Goal: Task Accomplishment & Management: Use online tool/utility

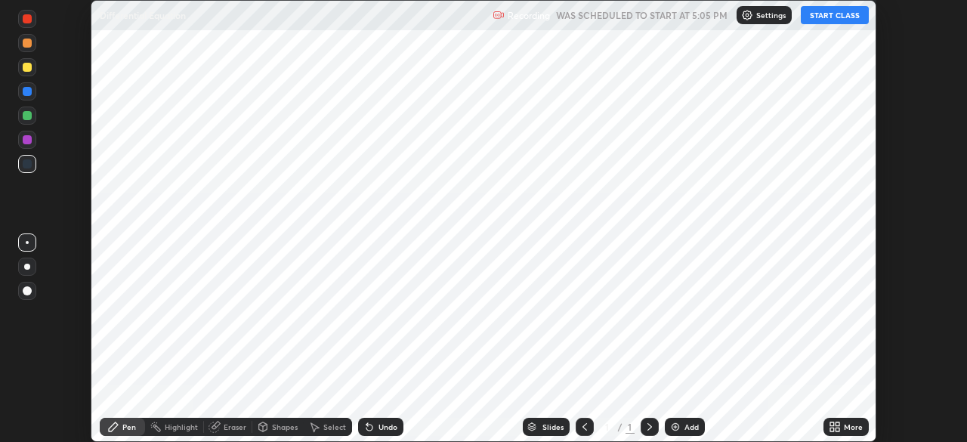
scroll to position [442, 966]
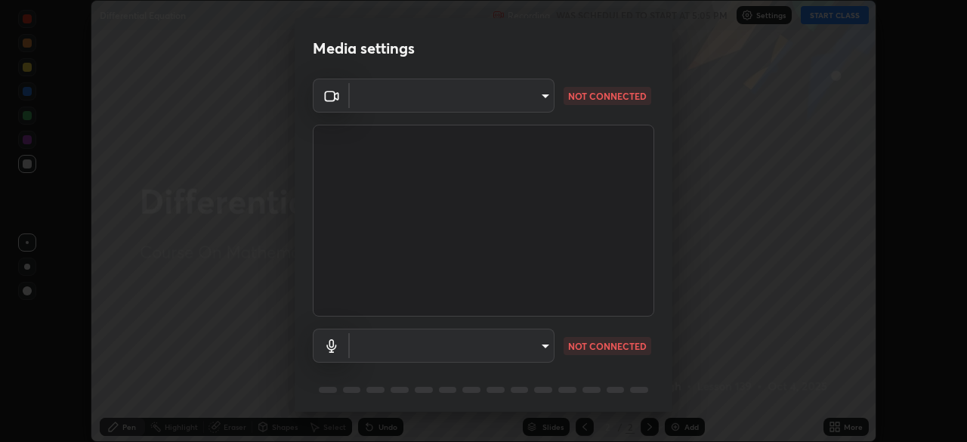
type input "b04d3f4aab0507a607fcb058103082b40897ea5b56942dd6fa8112f95d025699"
click at [544, 347] on body "Erase all Differential Equation Recording WAS SCHEDULED TO START AT 5:05 PM Set…" at bounding box center [483, 221] width 967 height 442
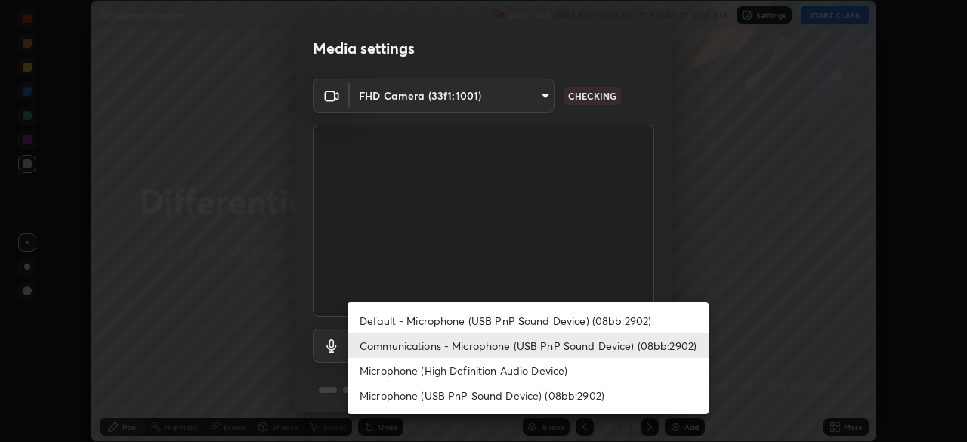
click at [550, 318] on li "Default - Microphone (USB PnP Sound Device) (08bb:2902)" at bounding box center [528, 320] width 361 height 25
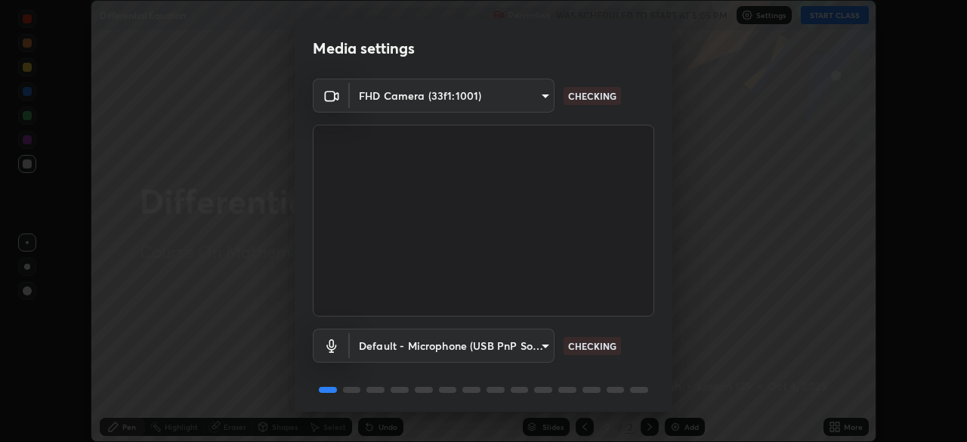
click at [543, 349] on body "Erase all Differential Equation Recording WAS SCHEDULED TO START AT 5:05 PM Set…" at bounding box center [483, 221] width 967 height 442
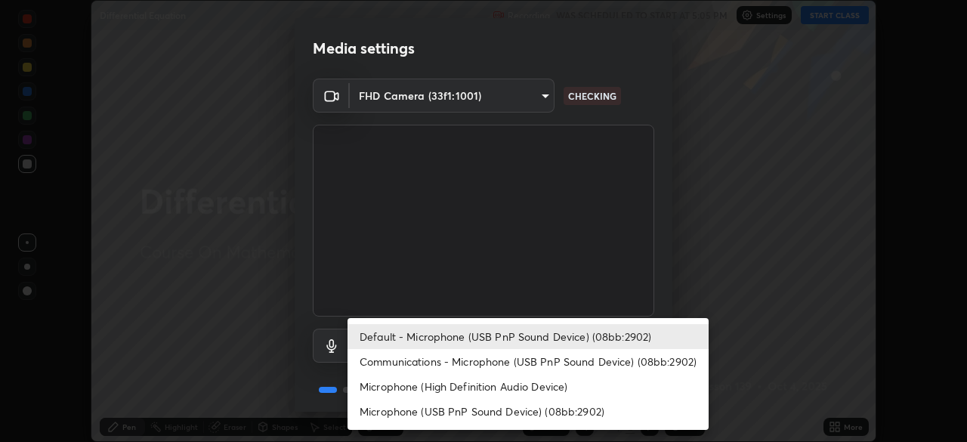
click at [548, 366] on li "Communications - Microphone (USB PnP Sound Device) (08bb:2902)" at bounding box center [528, 361] width 361 height 25
type input "communications"
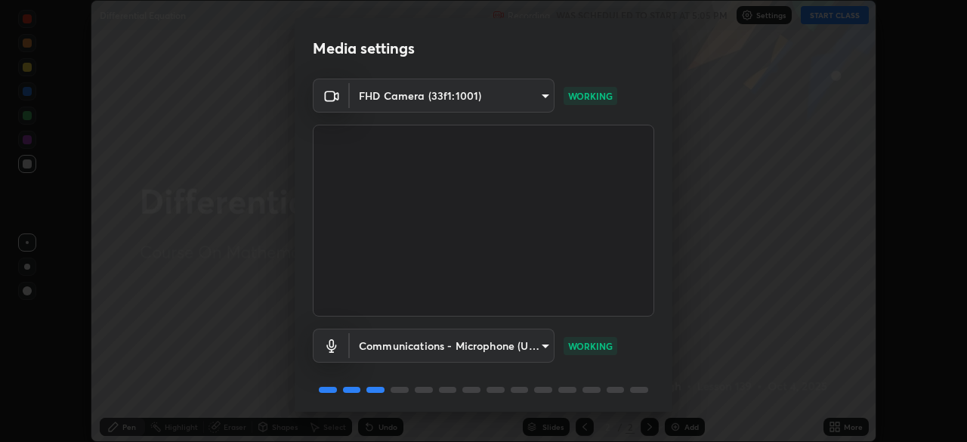
scroll to position [54, 0]
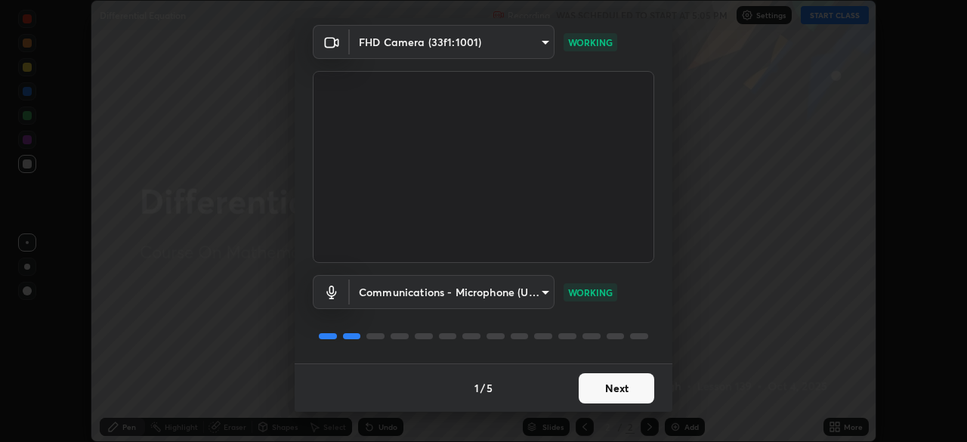
click at [625, 397] on button "Next" at bounding box center [617, 388] width 76 height 30
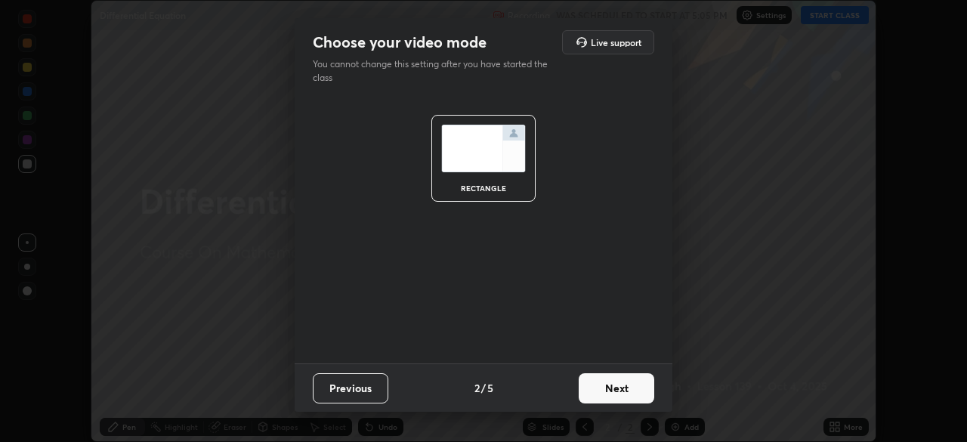
scroll to position [0, 0]
click at [626, 391] on button "Next" at bounding box center [617, 388] width 76 height 30
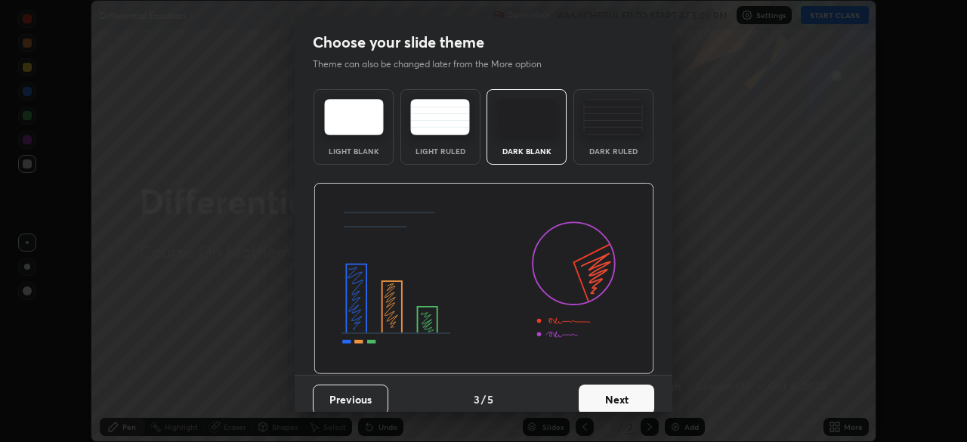
click at [629, 391] on button "Next" at bounding box center [617, 400] width 76 height 30
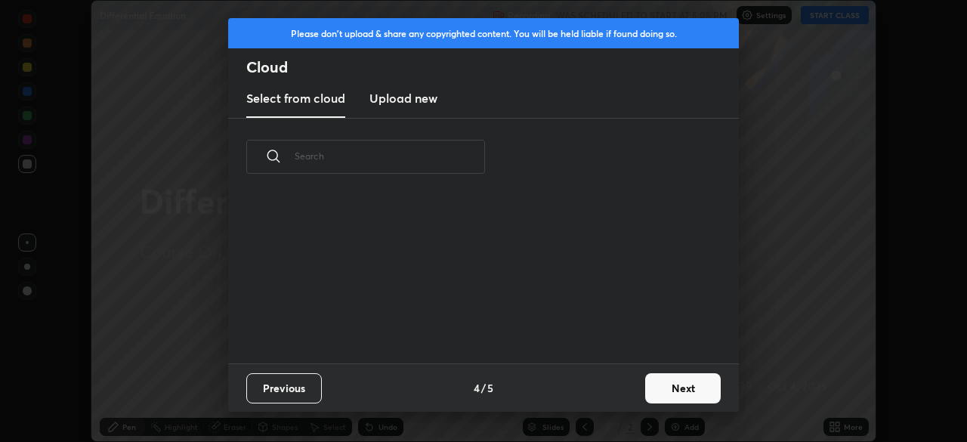
click at [646, 394] on button "Next" at bounding box center [683, 388] width 76 height 30
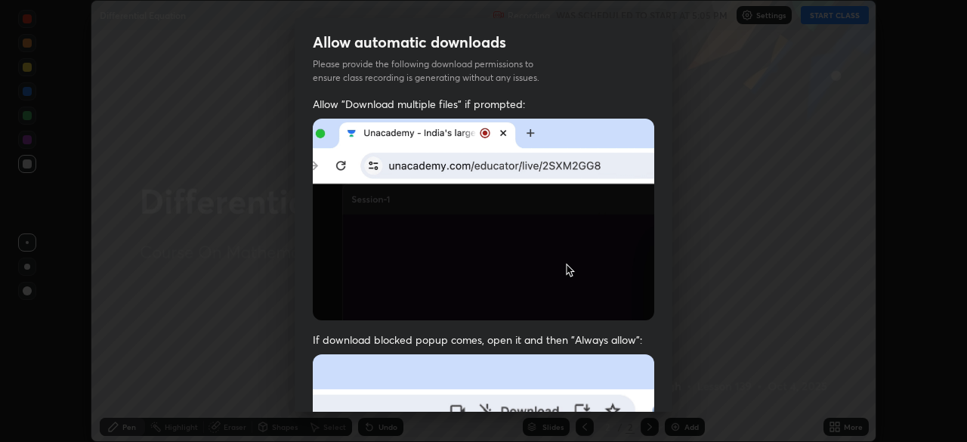
click at [659, 382] on div "Allow "Download multiple files" if prompted: If download blocked popup comes, o…" at bounding box center [484, 415] width 378 height 636
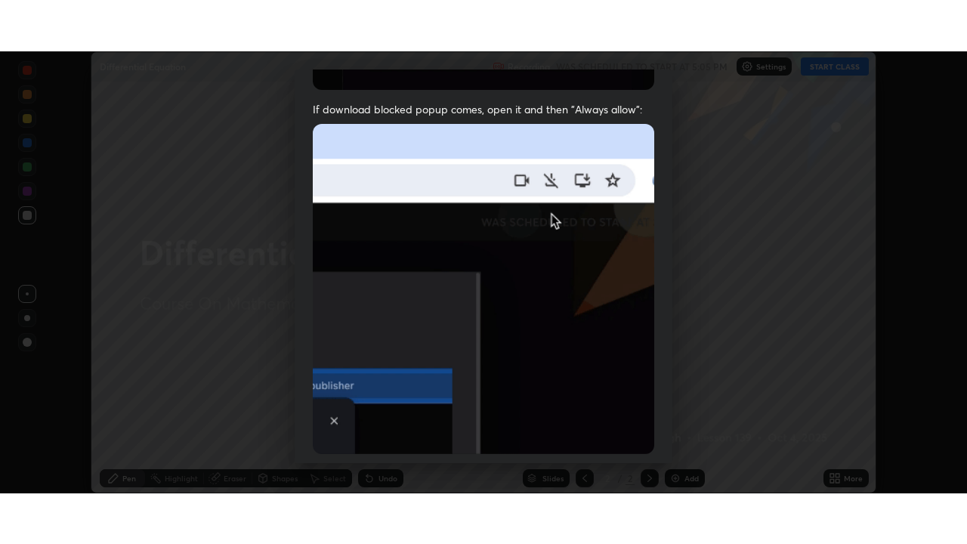
scroll to position [362, 0]
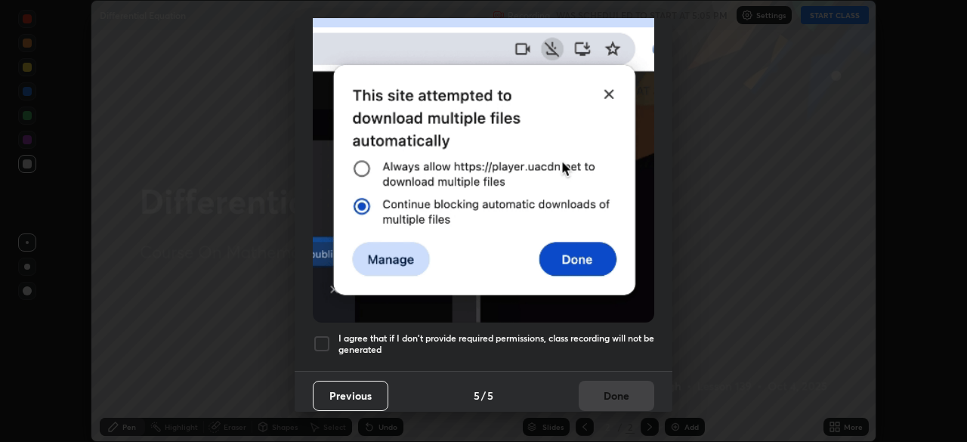
click at [323, 335] on div at bounding box center [322, 344] width 18 height 18
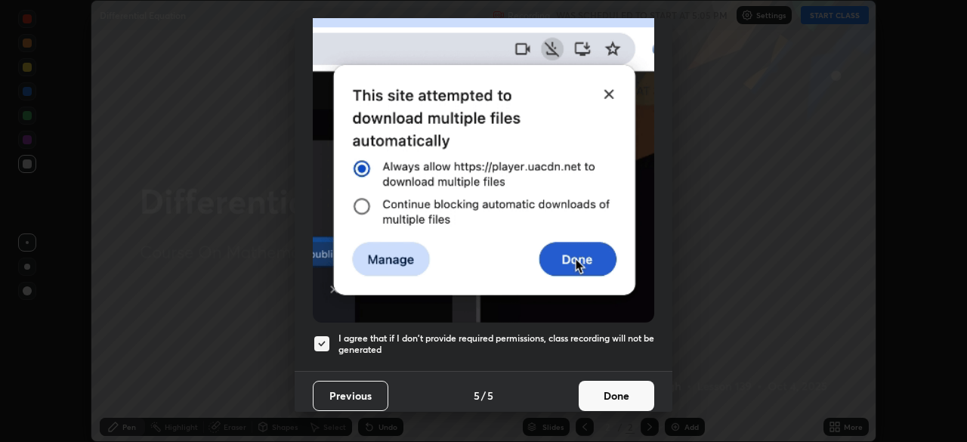
click at [632, 394] on button "Done" at bounding box center [617, 396] width 76 height 30
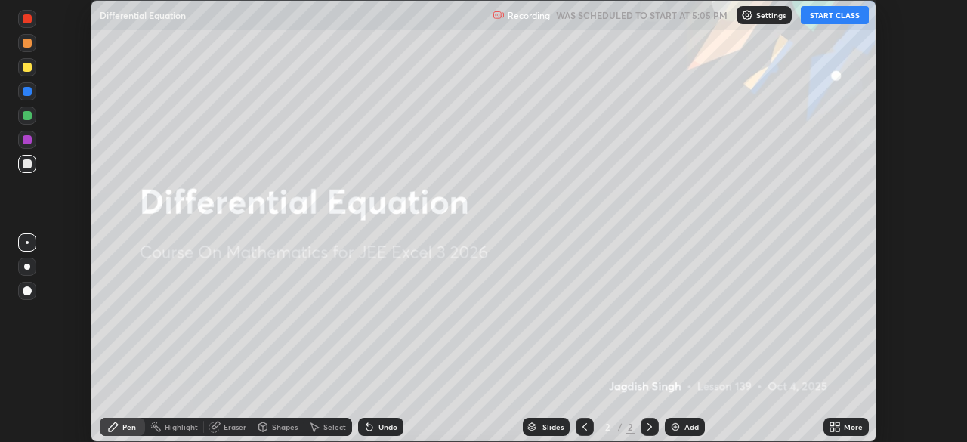
click at [631, 394] on div at bounding box center [483, 221] width 967 height 442
click at [852, 428] on div "More" at bounding box center [853, 427] width 19 height 8
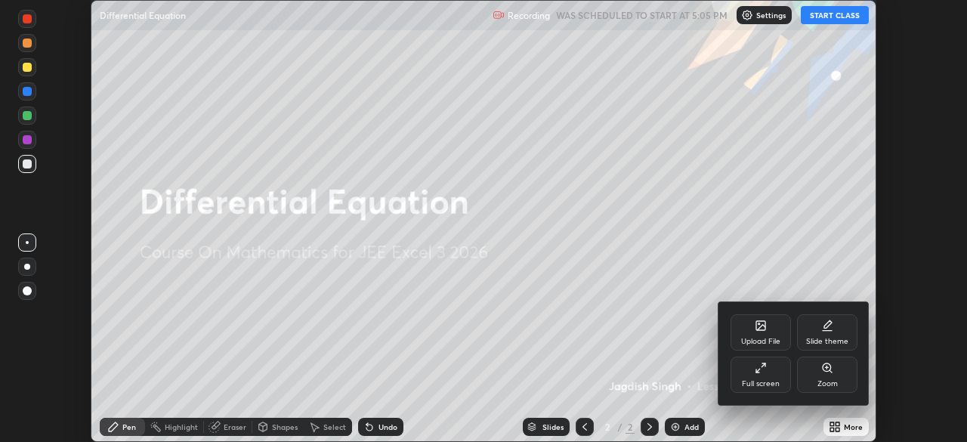
click at [777, 372] on div "Full screen" at bounding box center [761, 375] width 60 height 36
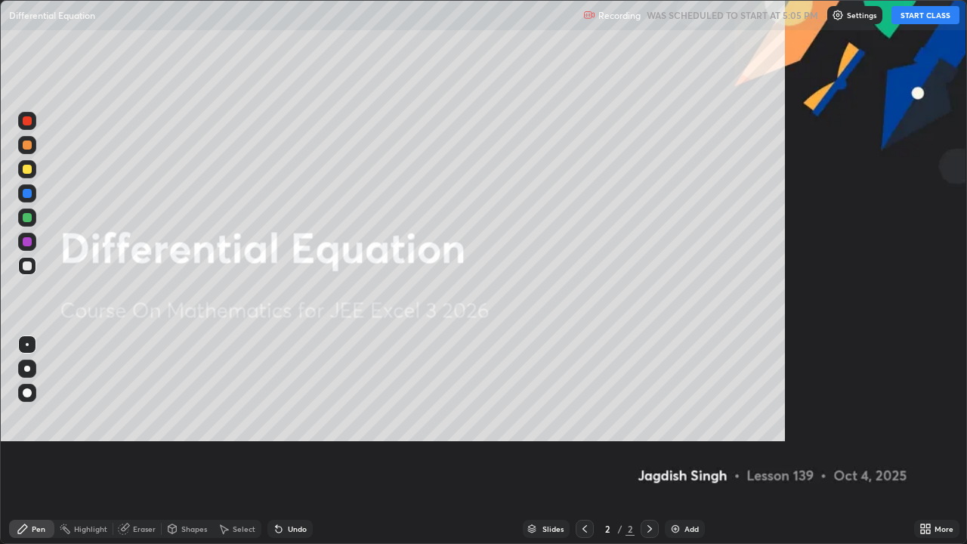
scroll to position [544, 967]
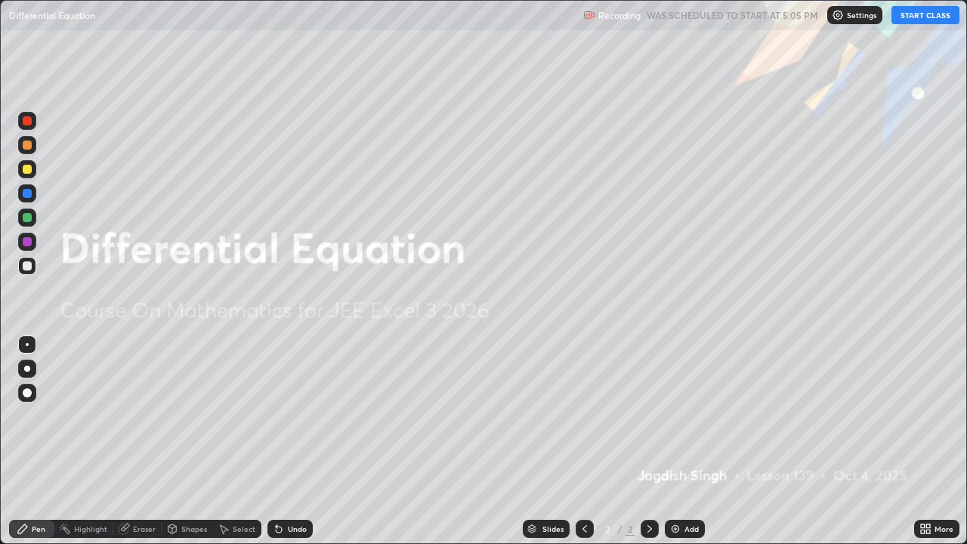
click at [927, 19] on button "START CLASS" at bounding box center [925, 15] width 68 height 18
click at [691, 441] on div "Add" at bounding box center [691, 529] width 14 height 8
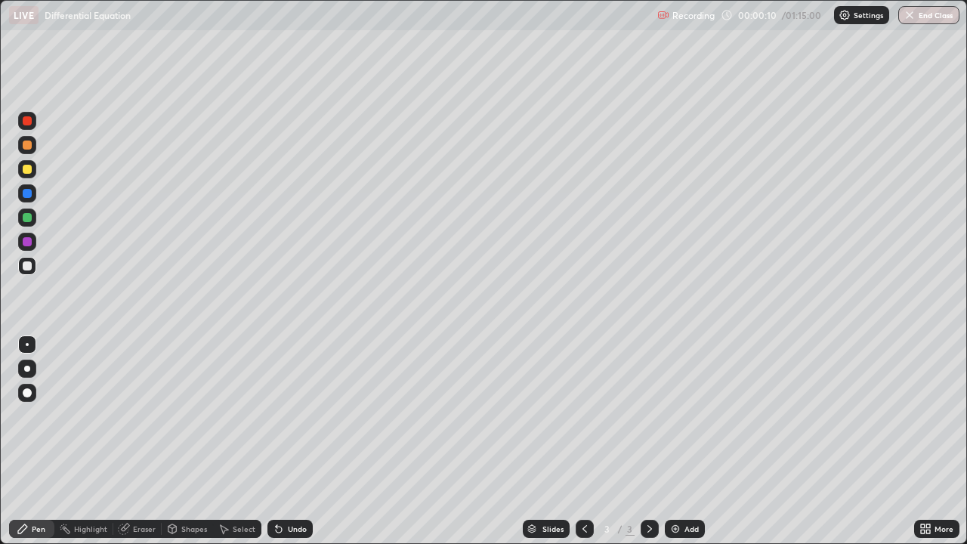
click at [29, 220] on div at bounding box center [27, 217] width 9 height 9
click at [28, 219] on div at bounding box center [27, 217] width 9 height 9
click at [29, 267] on div at bounding box center [27, 265] width 9 height 9
click at [138, 441] on div "Eraser" at bounding box center [137, 529] width 48 height 18
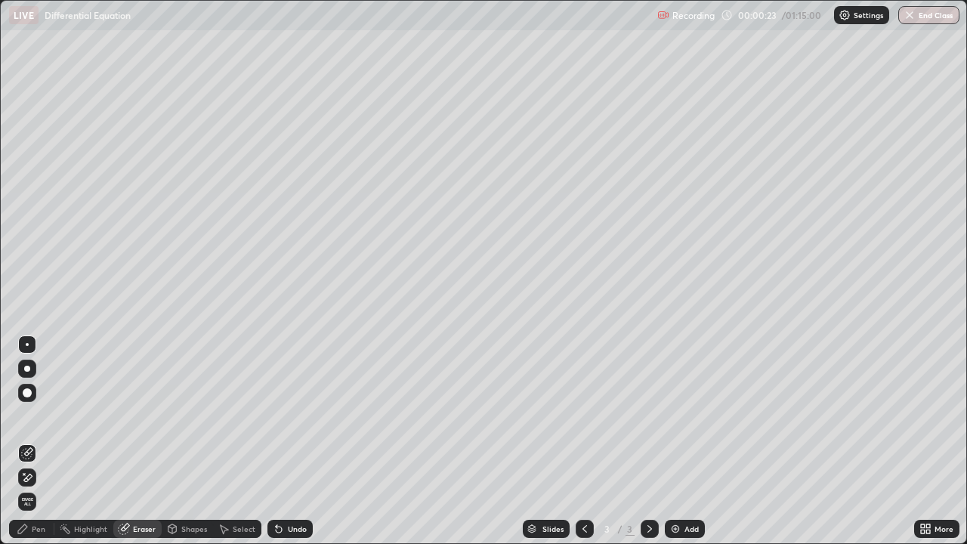
click at [43, 441] on div "Pen" at bounding box center [31, 529] width 45 height 18
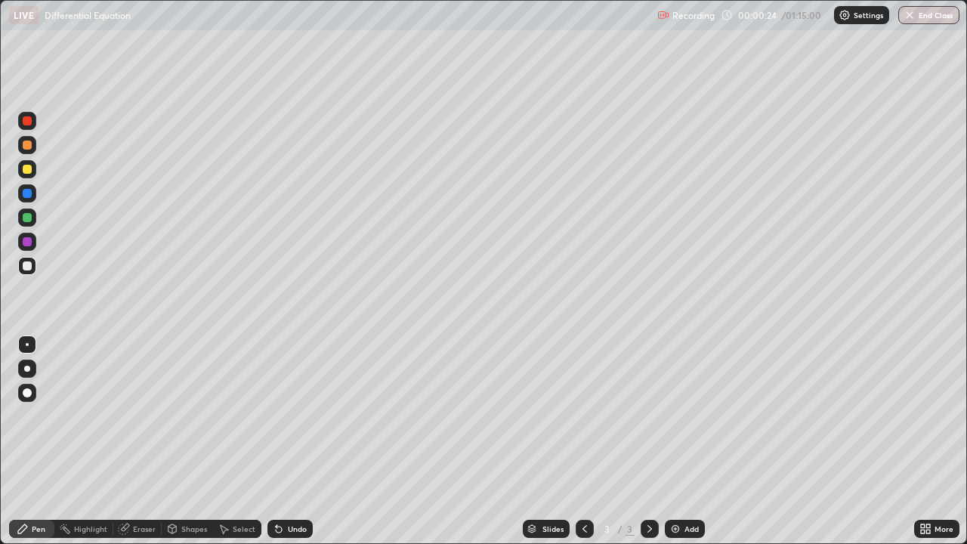
click at [31, 265] on div at bounding box center [27, 265] width 9 height 9
click at [27, 267] on div at bounding box center [27, 265] width 9 height 9
click at [27, 266] on div at bounding box center [27, 265] width 9 height 9
click at [28, 266] on div at bounding box center [27, 265] width 9 height 9
click at [27, 221] on div at bounding box center [27, 217] width 9 height 9
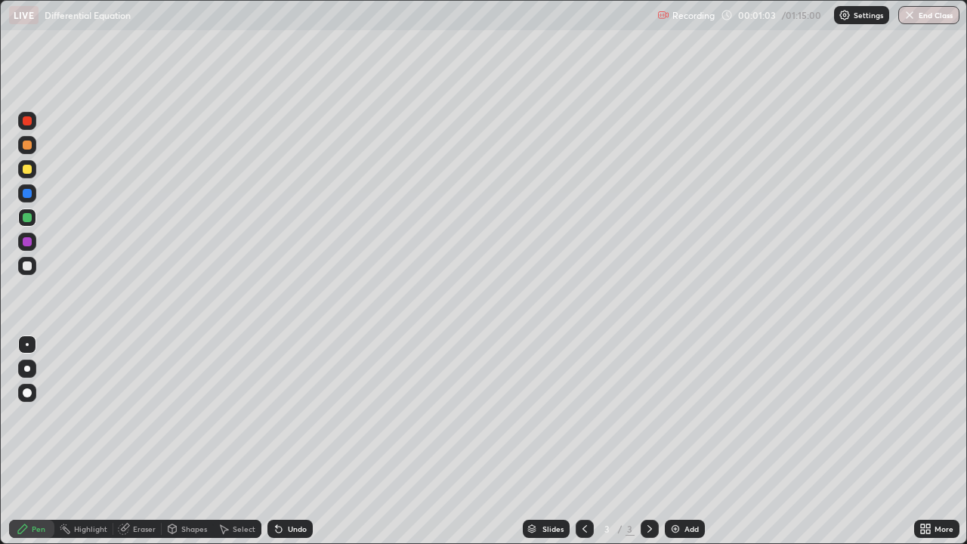
click at [146, 441] on div "Eraser" at bounding box center [144, 529] width 23 height 8
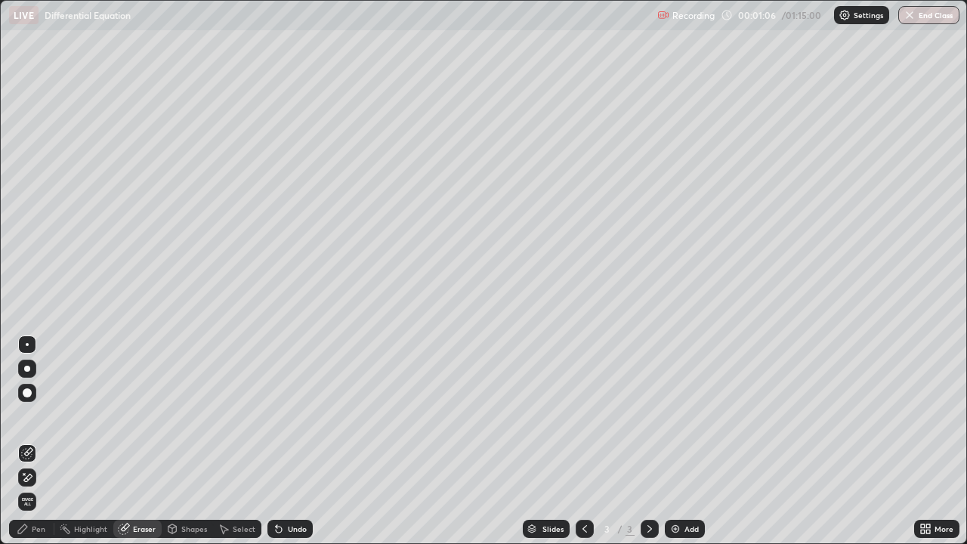
click at [45, 441] on div "Pen" at bounding box center [31, 529] width 45 height 18
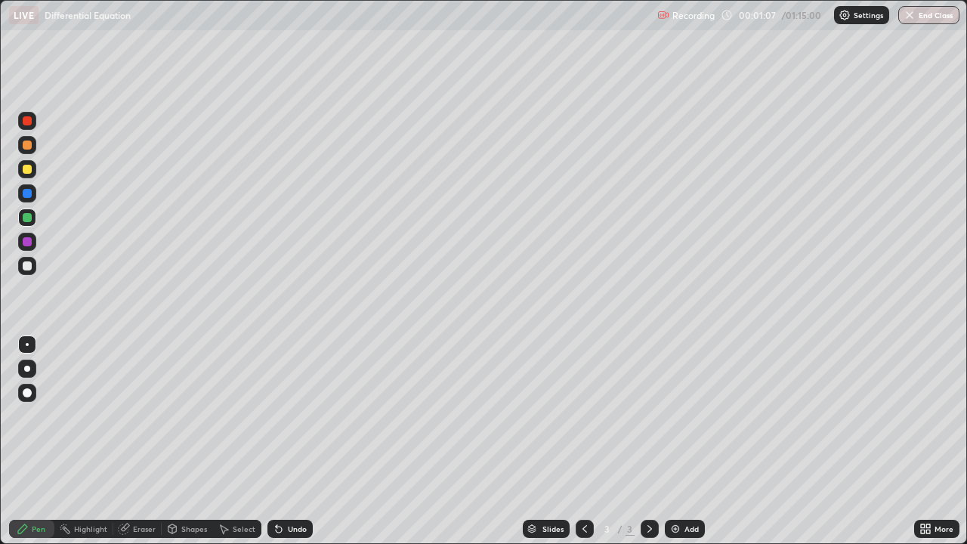
click at [29, 262] on div at bounding box center [27, 265] width 9 height 9
click at [25, 266] on div at bounding box center [27, 265] width 9 height 9
click at [25, 265] on div at bounding box center [27, 265] width 9 height 9
click at [29, 269] on div at bounding box center [27, 265] width 9 height 9
click at [29, 268] on div at bounding box center [27, 265] width 9 height 9
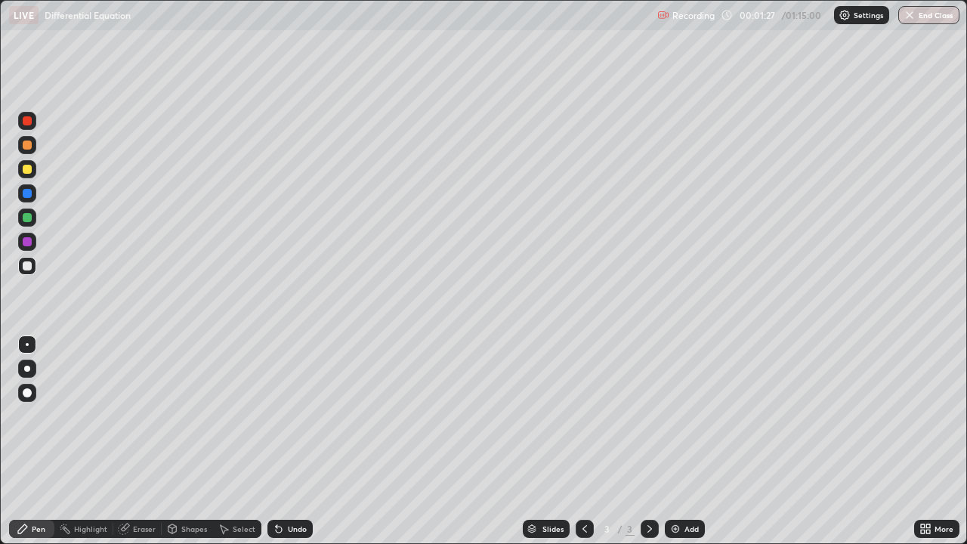
click at [127, 441] on div "Eraser" at bounding box center [137, 529] width 48 height 18
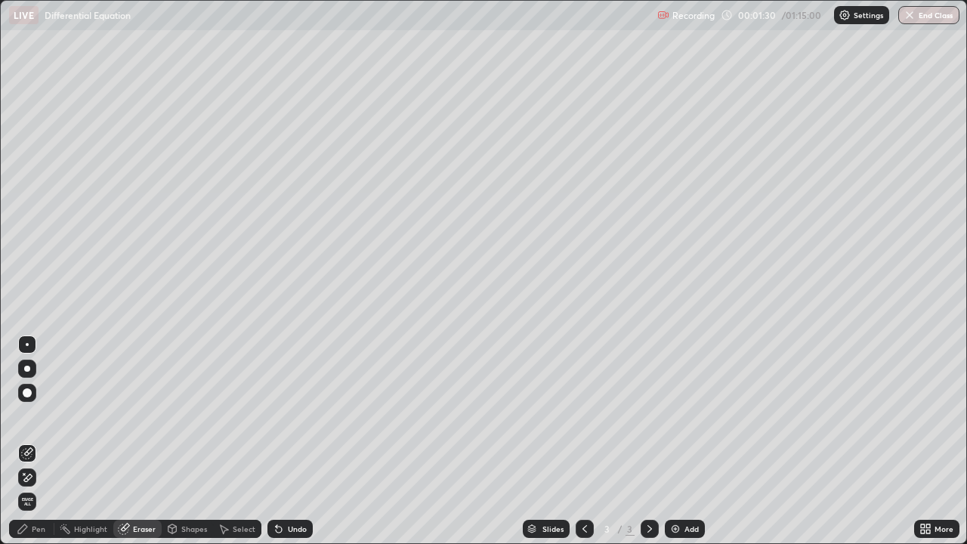
click at [45, 441] on div "Pen" at bounding box center [31, 529] width 45 height 18
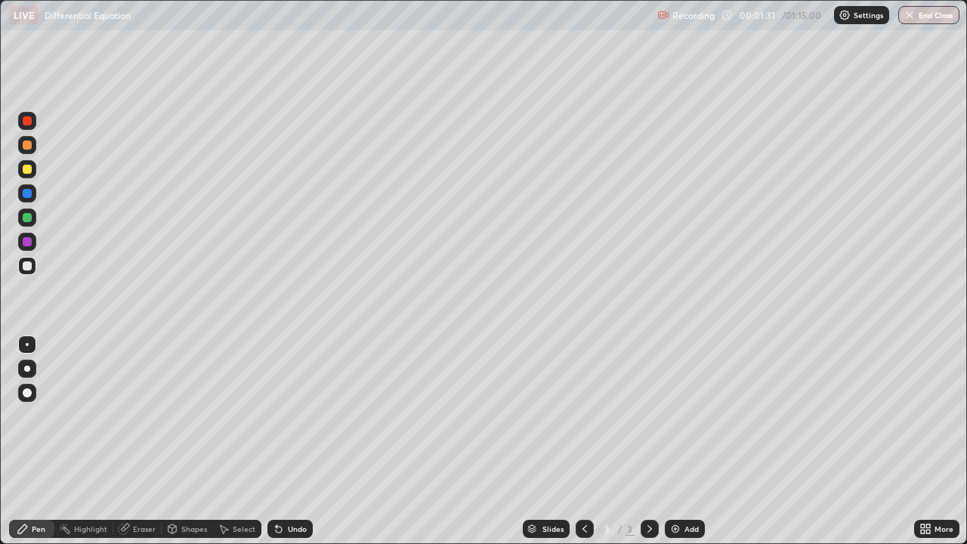
click at [33, 273] on div at bounding box center [27, 266] width 18 height 18
click at [23, 217] on div at bounding box center [27, 217] width 9 height 9
click at [26, 265] on div at bounding box center [27, 265] width 9 height 9
click at [28, 267] on div at bounding box center [27, 265] width 9 height 9
click at [145, 441] on div "Eraser" at bounding box center [137, 529] width 48 height 18
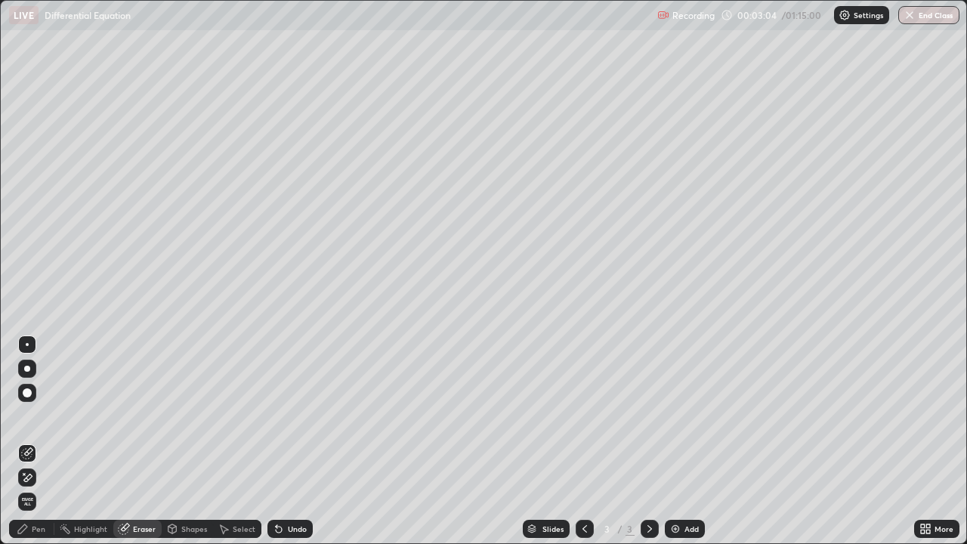
click at [36, 441] on div "Pen" at bounding box center [31, 529] width 45 height 18
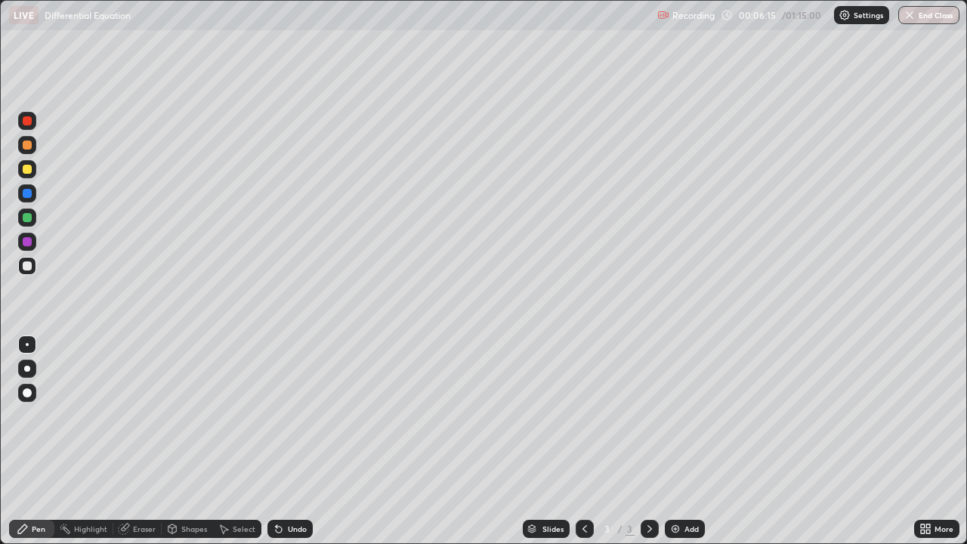
click at [783, 441] on div "Slides 3 / 3 Add" at bounding box center [613, 529] width 601 height 30
click at [26, 273] on div at bounding box center [27, 266] width 18 height 18
click at [669, 441] on img at bounding box center [675, 529] width 12 height 12
click at [31, 263] on div at bounding box center [27, 266] width 18 height 18
click at [582, 441] on div at bounding box center [585, 529] width 18 height 18
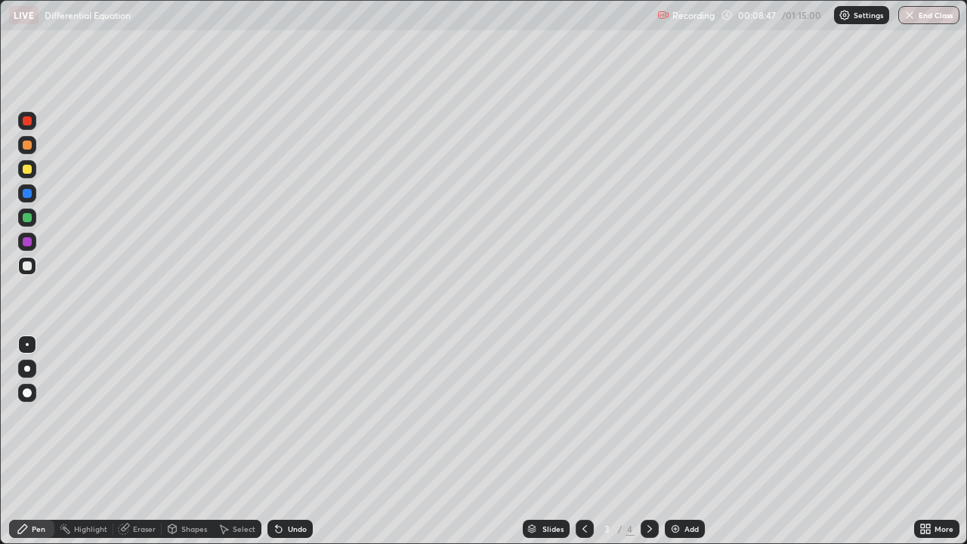
click at [646, 441] on icon at bounding box center [650, 529] width 12 height 12
click at [576, 441] on div at bounding box center [585, 529] width 18 height 18
click at [646, 441] on icon at bounding box center [650, 529] width 12 height 12
click at [26, 274] on div at bounding box center [27, 266] width 18 height 18
click at [29, 267] on div at bounding box center [27, 265] width 9 height 9
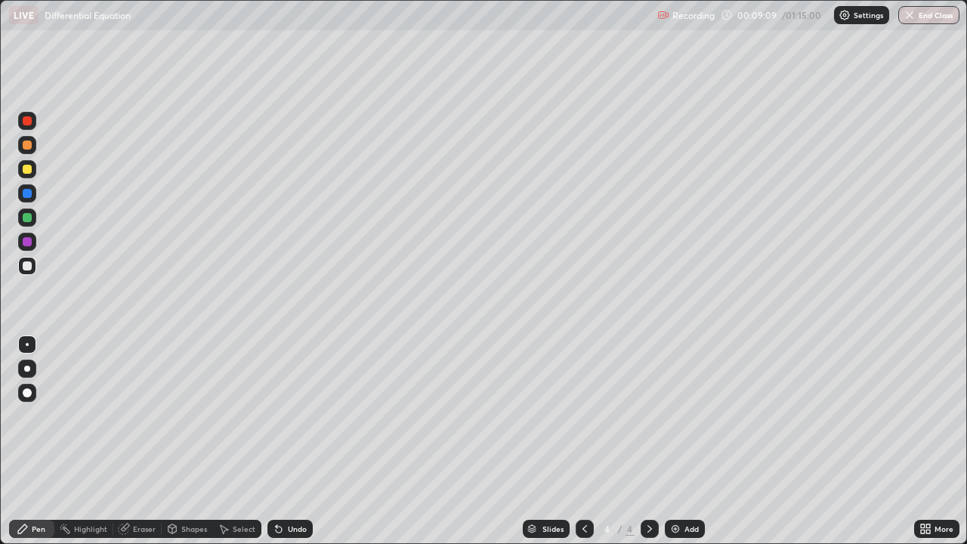
click at [28, 266] on div at bounding box center [27, 265] width 9 height 9
click at [26, 264] on div at bounding box center [27, 265] width 9 height 9
click at [28, 262] on div at bounding box center [27, 265] width 9 height 9
click at [30, 267] on div at bounding box center [27, 265] width 9 height 9
click at [147, 441] on div "Eraser" at bounding box center [137, 529] width 48 height 18
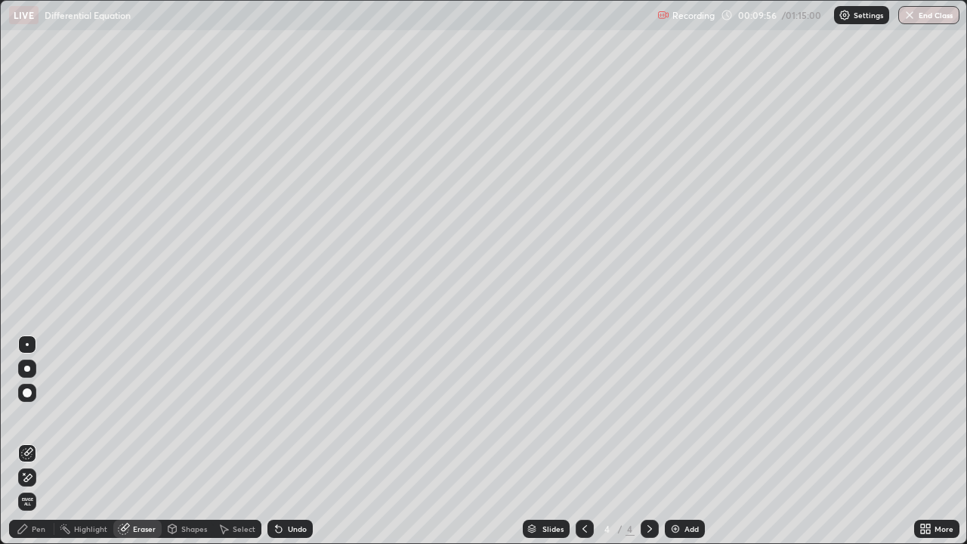
click at [42, 441] on div "Pen" at bounding box center [31, 529] width 45 height 18
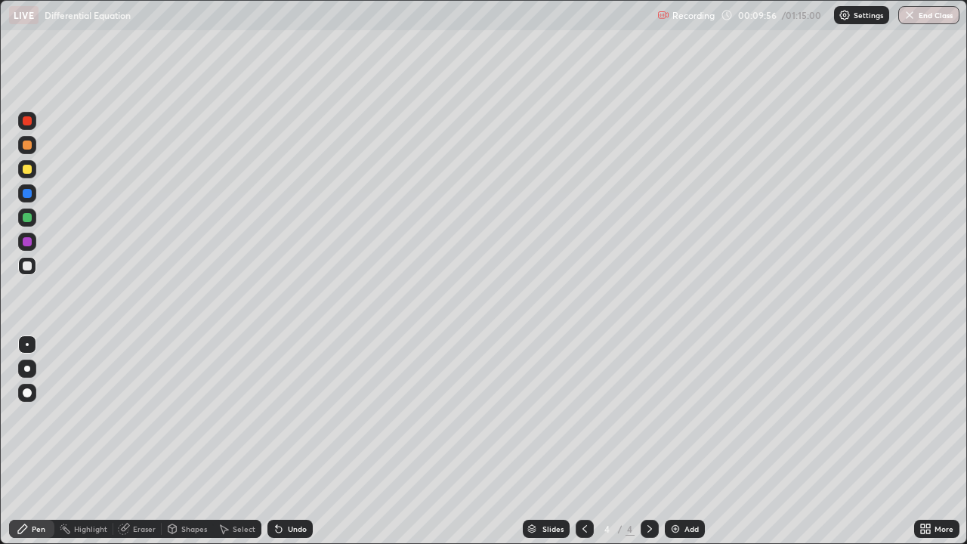
click at [42, 441] on div "Pen" at bounding box center [39, 529] width 14 height 8
click at [28, 266] on div at bounding box center [27, 265] width 9 height 9
click at [582, 441] on icon at bounding box center [584, 529] width 5 height 8
click at [133, 441] on div "Eraser" at bounding box center [137, 529] width 48 height 18
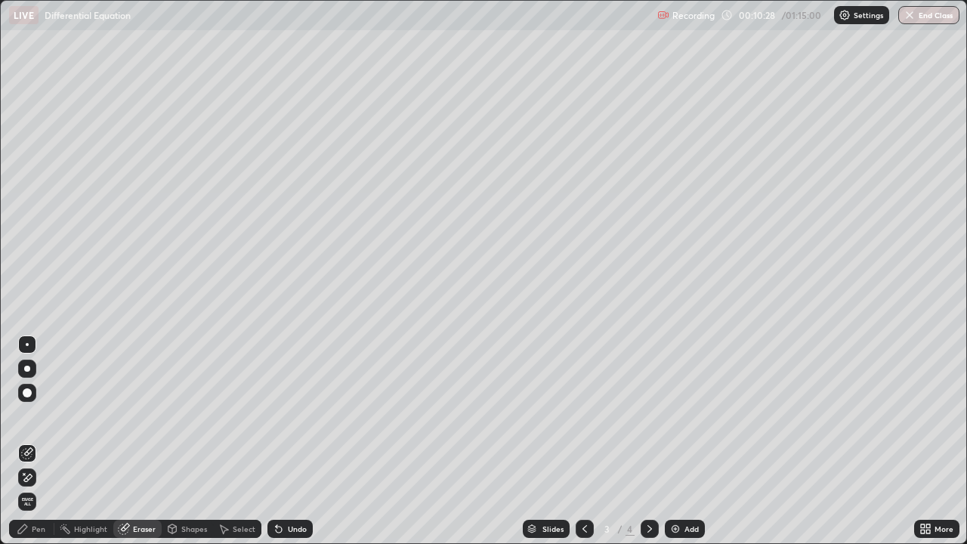
click at [48, 441] on div "Pen" at bounding box center [31, 529] width 45 height 18
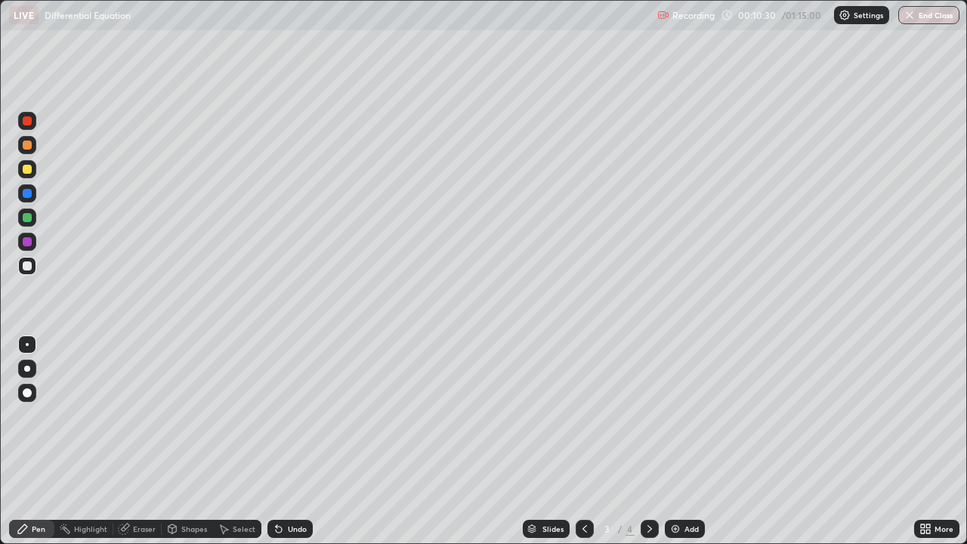
click at [26, 242] on div at bounding box center [27, 241] width 9 height 9
click at [648, 441] on icon at bounding box center [650, 529] width 12 height 12
click at [26, 168] on div at bounding box center [27, 169] width 9 height 9
click at [28, 263] on div at bounding box center [27, 265] width 9 height 9
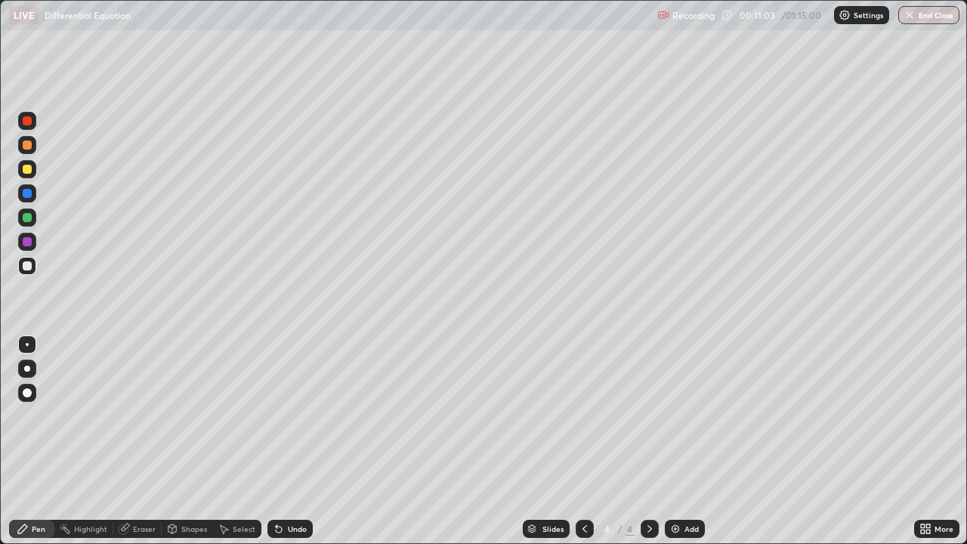
click at [140, 441] on div "Eraser" at bounding box center [137, 529] width 48 height 18
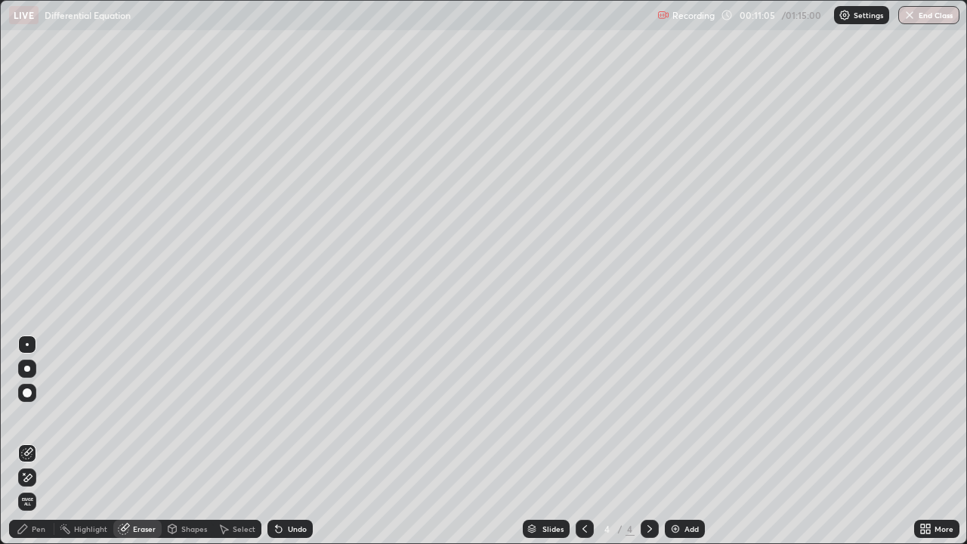
click at [42, 441] on div "Pen" at bounding box center [31, 529] width 45 height 18
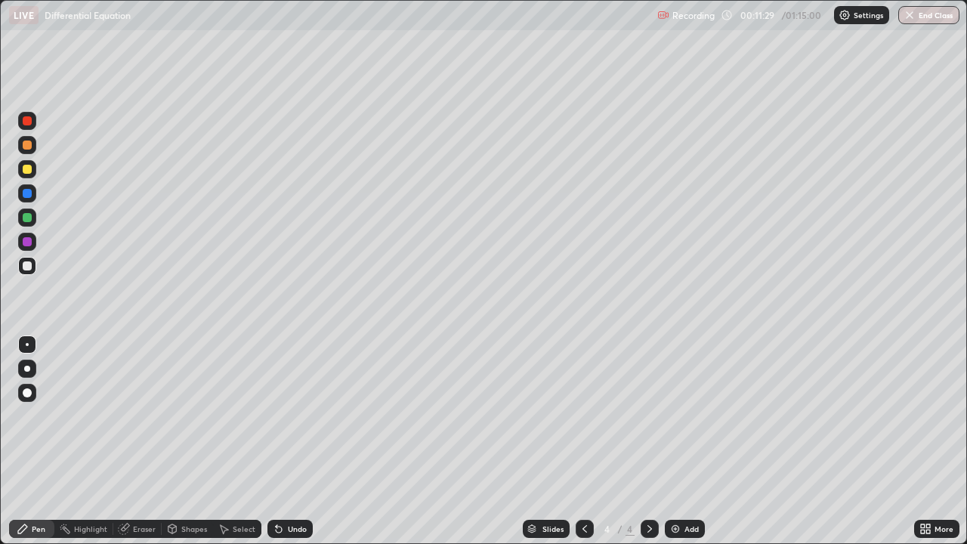
click at [144, 441] on div "Eraser" at bounding box center [137, 529] width 48 height 18
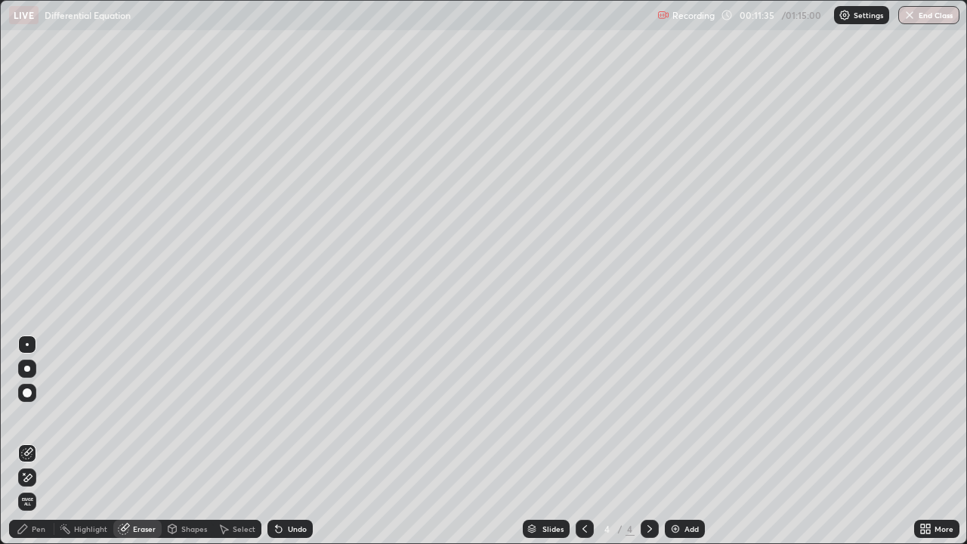
click at [46, 441] on div "Pen" at bounding box center [31, 529] width 45 height 18
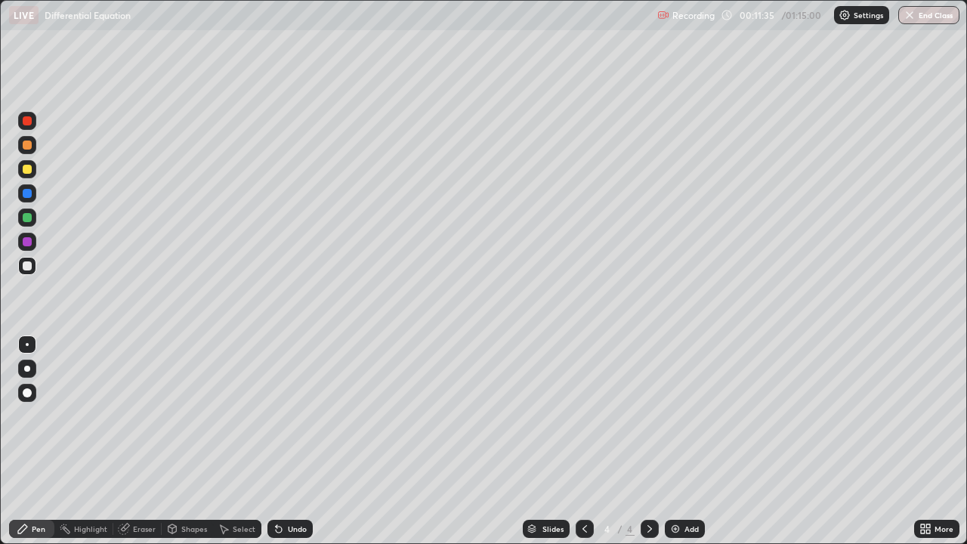
click at [31, 274] on div at bounding box center [27, 266] width 18 height 18
click at [150, 441] on div "Eraser" at bounding box center [144, 529] width 23 height 8
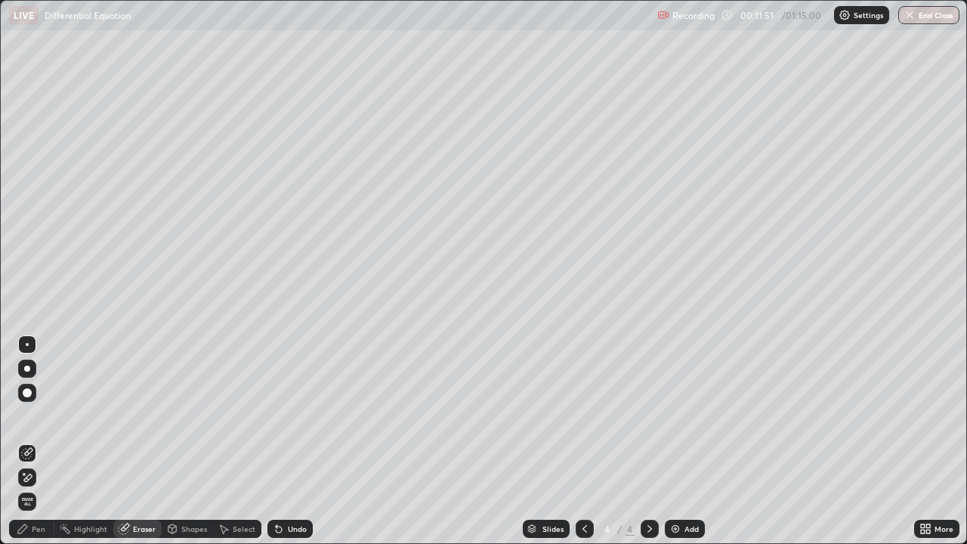
click at [43, 441] on div "Pen" at bounding box center [39, 529] width 14 height 8
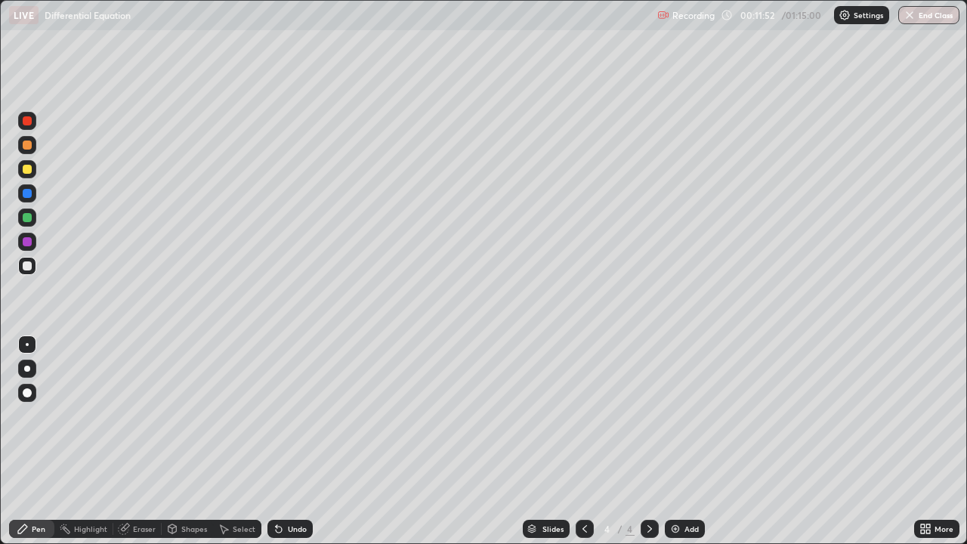
click at [30, 266] on div at bounding box center [27, 265] width 9 height 9
click at [29, 169] on div at bounding box center [27, 169] width 9 height 9
click at [138, 441] on div "Eraser" at bounding box center [137, 529] width 48 height 18
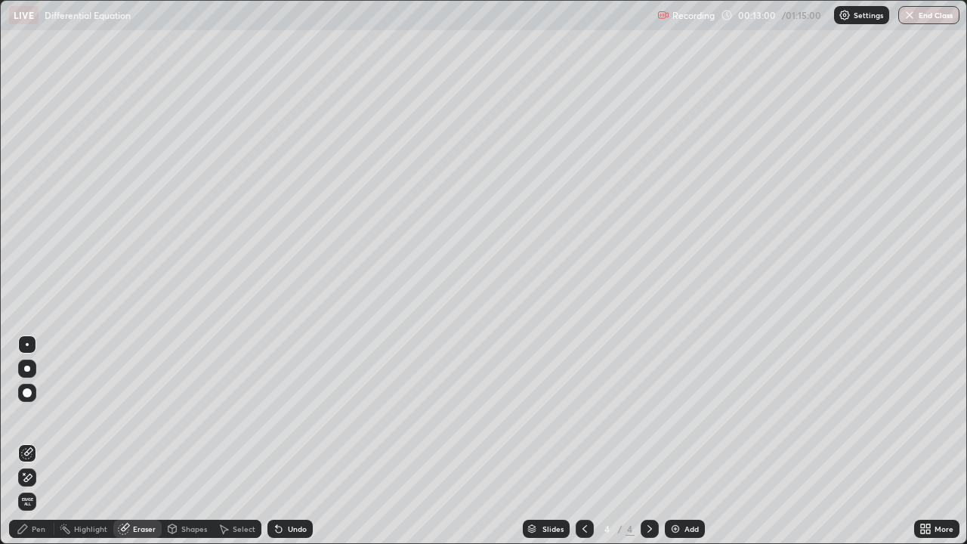
click at [42, 441] on div "Pen" at bounding box center [31, 529] width 45 height 18
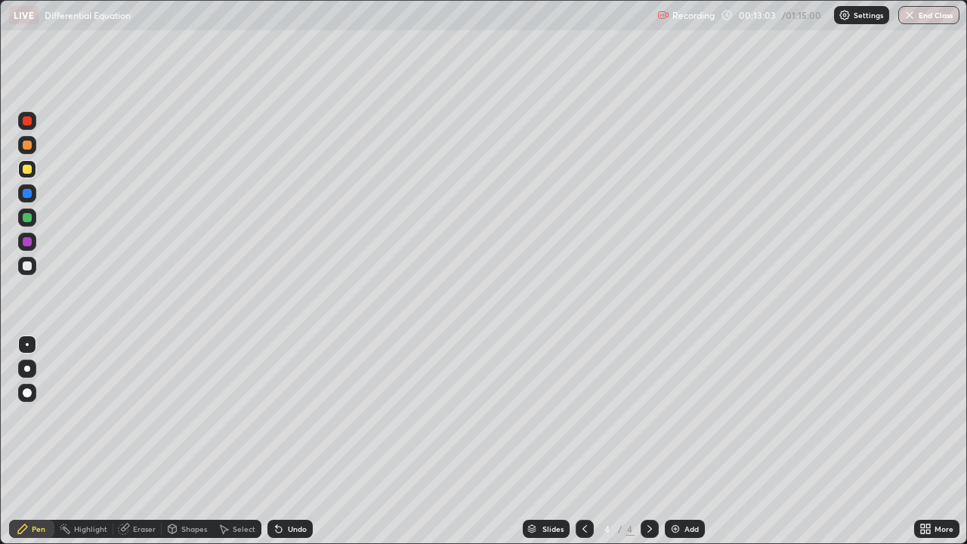
click at [26, 273] on div at bounding box center [27, 266] width 18 height 18
click at [146, 441] on div "Eraser" at bounding box center [137, 529] width 48 height 18
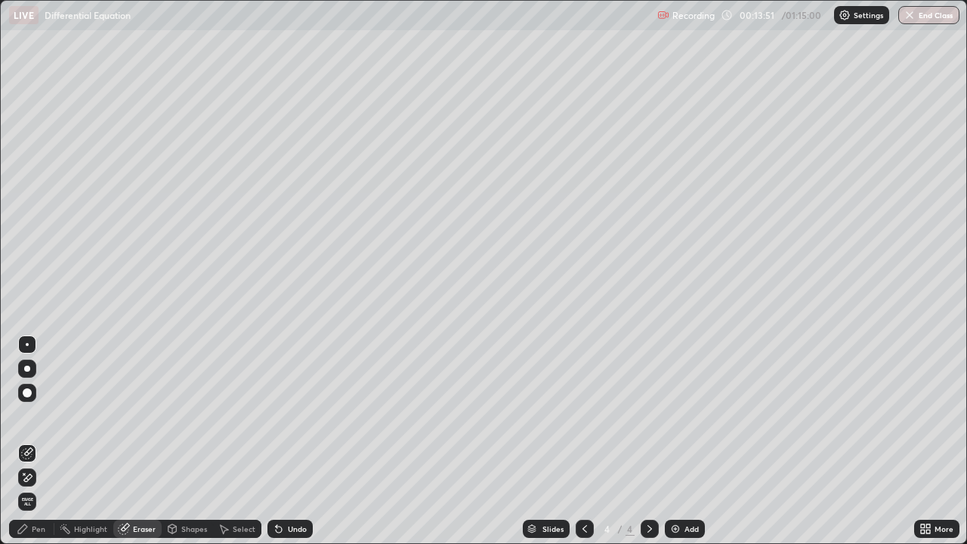
click at [40, 441] on div "Pen" at bounding box center [39, 529] width 14 height 8
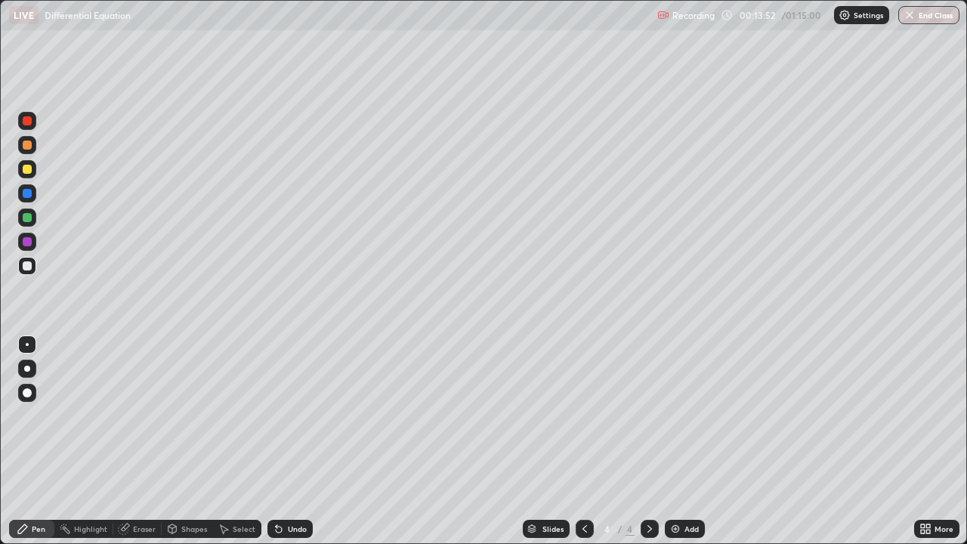
click at [33, 239] on div at bounding box center [27, 242] width 18 height 18
click at [23, 268] on div at bounding box center [27, 266] width 18 height 18
click at [23, 274] on div at bounding box center [27, 266] width 18 height 18
click at [669, 441] on img at bounding box center [675, 529] width 12 height 12
click at [24, 267] on div at bounding box center [27, 265] width 9 height 9
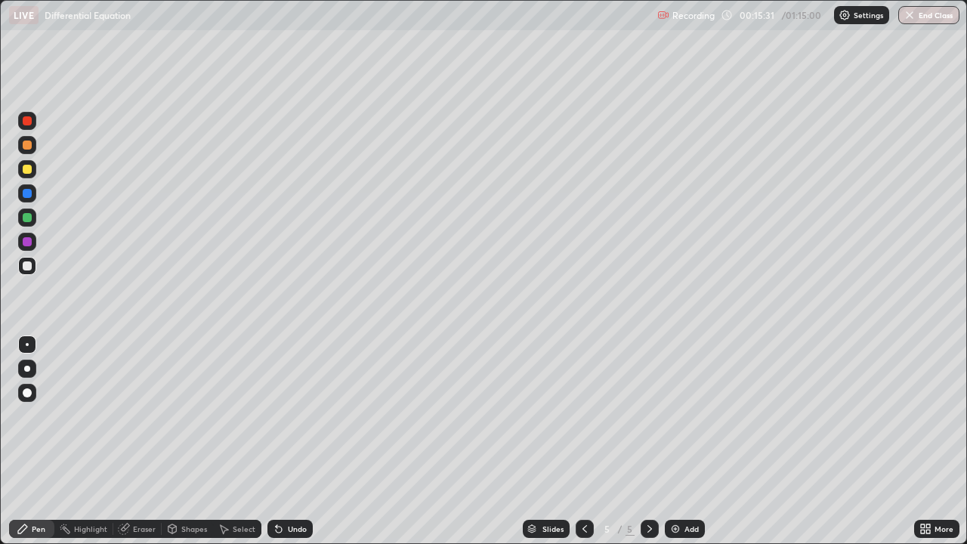
click at [28, 266] on div at bounding box center [27, 265] width 9 height 9
click at [31, 274] on div at bounding box center [27, 266] width 18 height 18
click at [28, 272] on div at bounding box center [27, 266] width 18 height 18
click at [689, 441] on div "Add" at bounding box center [685, 529] width 40 height 18
click at [26, 168] on div at bounding box center [27, 169] width 9 height 9
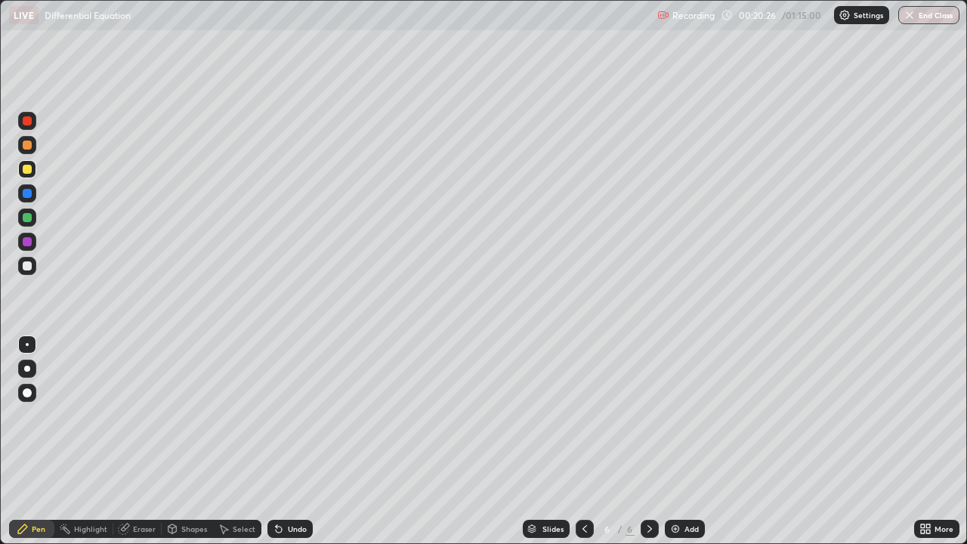
click at [31, 213] on div at bounding box center [27, 218] width 18 height 18
click at [26, 269] on div at bounding box center [27, 265] width 9 height 9
click at [26, 268] on div at bounding box center [27, 265] width 9 height 9
click at [27, 267] on div at bounding box center [27, 265] width 9 height 9
click at [150, 441] on div "Eraser" at bounding box center [137, 529] width 48 height 18
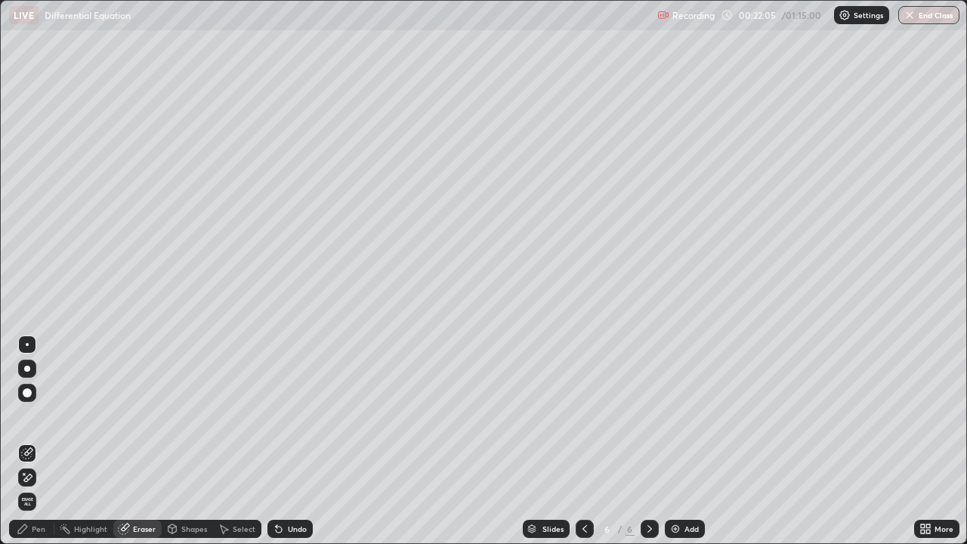
click at [43, 441] on div "Pen" at bounding box center [31, 529] width 45 height 18
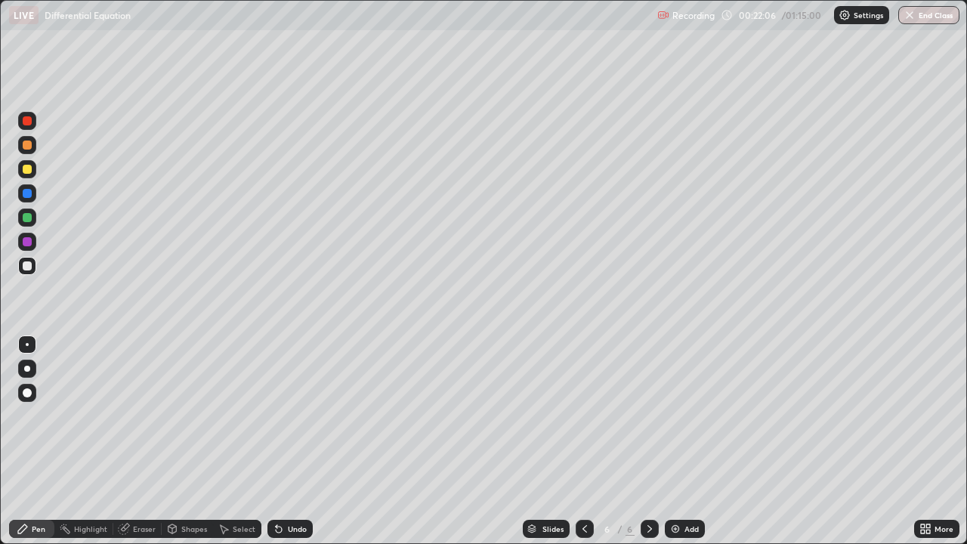
click at [35, 270] on div at bounding box center [27, 266] width 18 height 18
click at [28, 263] on div at bounding box center [27, 265] width 9 height 9
click at [678, 441] on img at bounding box center [675, 529] width 12 height 12
click at [29, 264] on div at bounding box center [27, 265] width 9 height 9
click at [29, 171] on div at bounding box center [27, 169] width 9 height 9
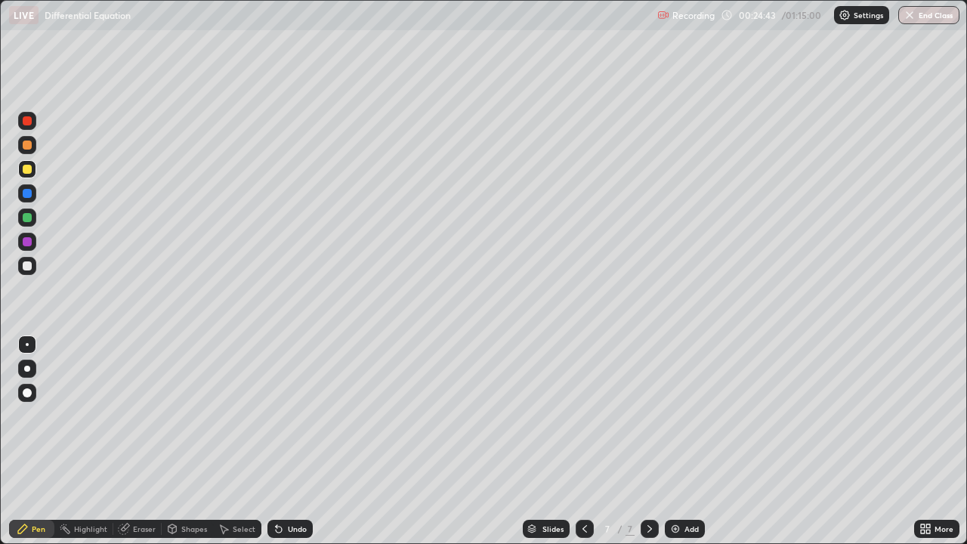
click at [29, 267] on div at bounding box center [27, 265] width 9 height 9
click at [28, 146] on div at bounding box center [27, 145] width 9 height 9
click at [28, 264] on div at bounding box center [27, 265] width 9 height 9
click at [150, 441] on div "Eraser" at bounding box center [137, 529] width 48 height 18
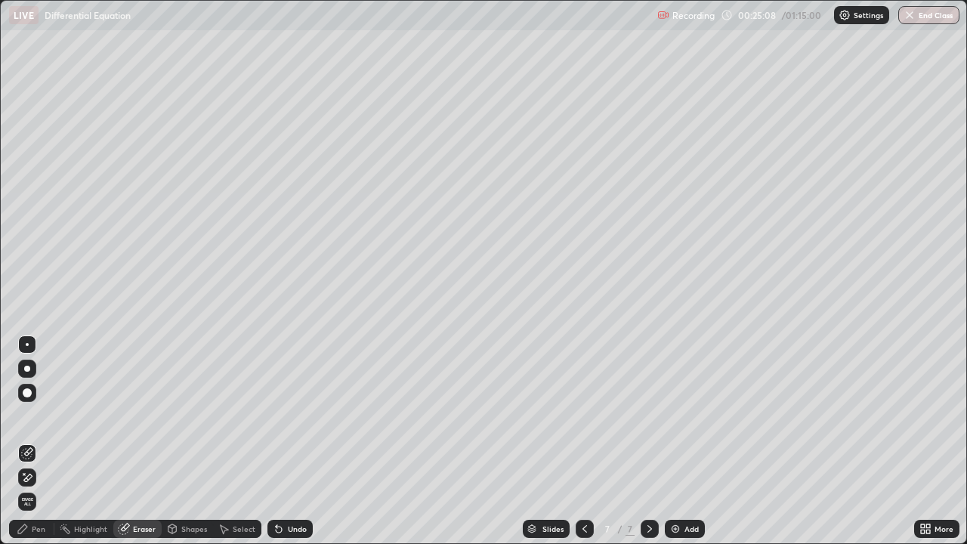
click at [48, 441] on div "Pen" at bounding box center [31, 529] width 45 height 18
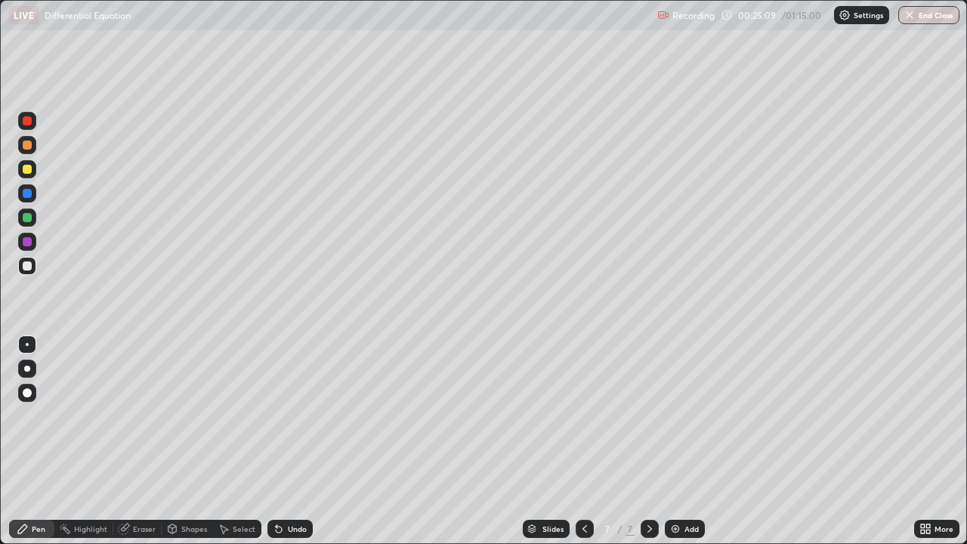
click at [29, 264] on div at bounding box center [27, 265] width 9 height 9
click at [149, 441] on div "Eraser" at bounding box center [144, 529] width 23 height 8
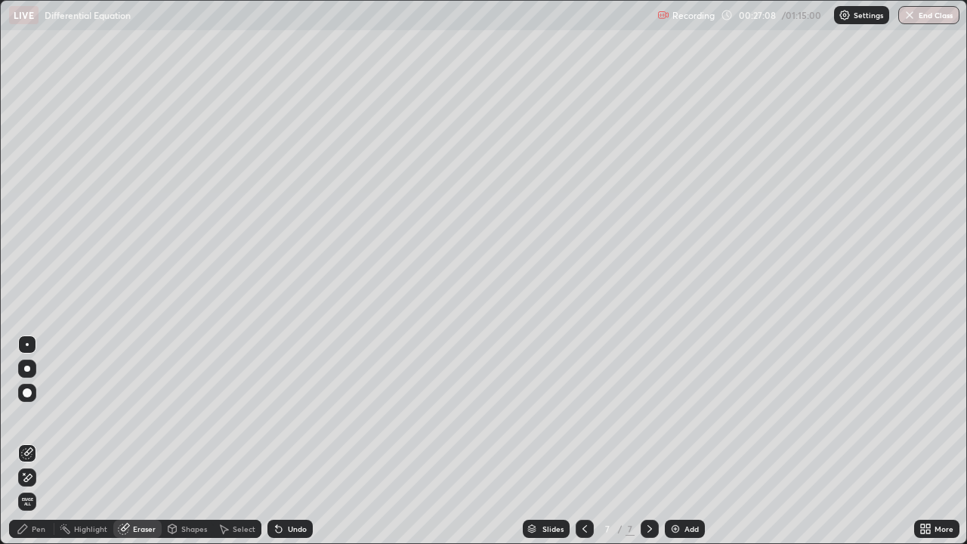
click at [36, 441] on div "Pen" at bounding box center [39, 529] width 14 height 8
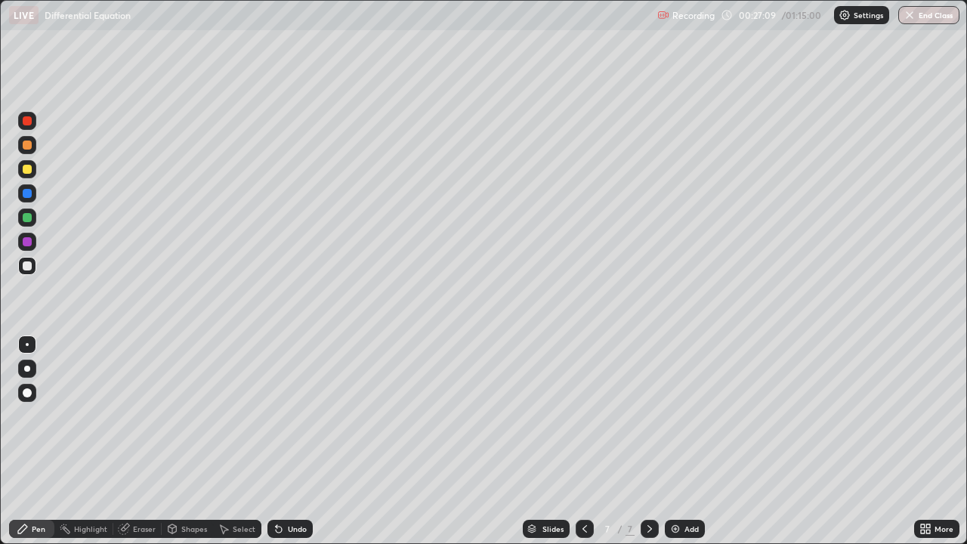
click at [33, 268] on div at bounding box center [27, 266] width 18 height 18
click at [150, 441] on div "Eraser" at bounding box center [137, 529] width 48 height 18
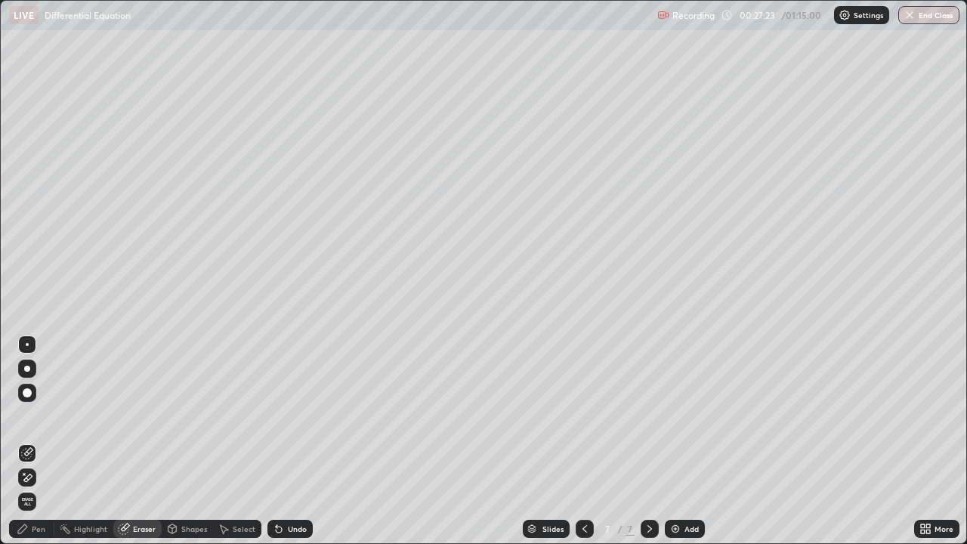
click at [36, 441] on div "Pen" at bounding box center [39, 529] width 14 height 8
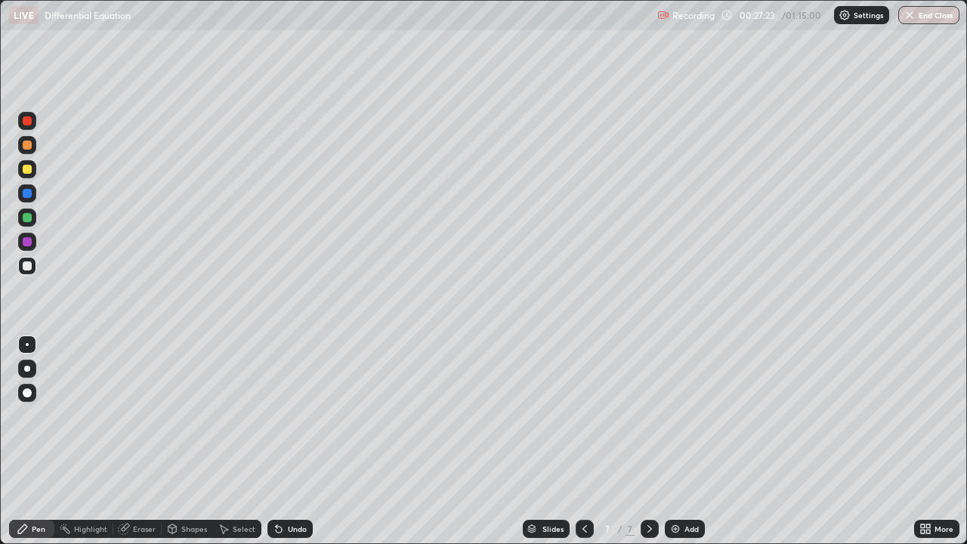
click at [32, 271] on div at bounding box center [27, 266] width 18 height 18
click at [686, 441] on div "Add" at bounding box center [685, 529] width 40 height 18
click at [27, 268] on div at bounding box center [27, 265] width 9 height 9
click at [582, 441] on icon at bounding box center [585, 529] width 12 height 12
click at [641, 441] on div at bounding box center [650, 529] width 18 height 18
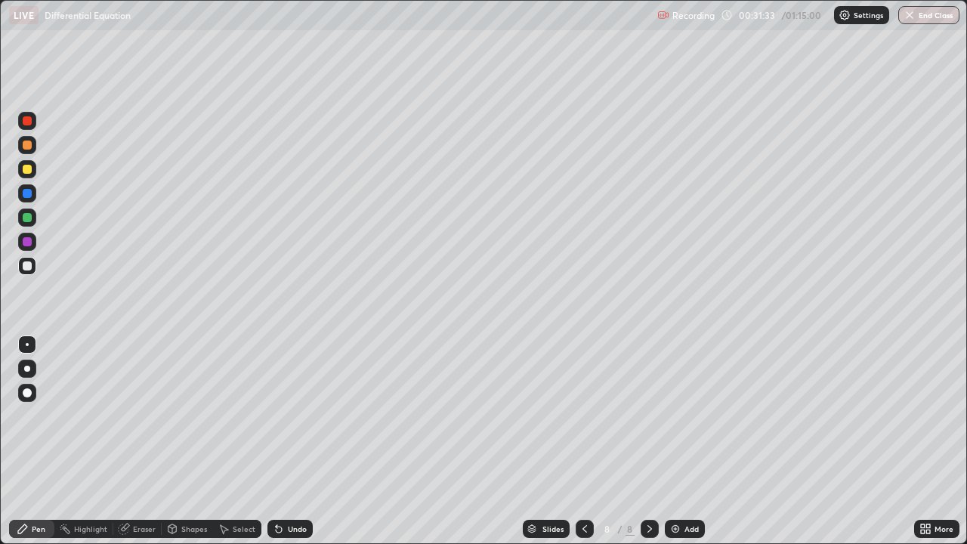
click at [28, 268] on div at bounding box center [27, 265] width 9 height 9
click at [27, 268] on div at bounding box center [27, 265] width 9 height 9
click at [134, 441] on div "Eraser" at bounding box center [137, 529] width 48 height 18
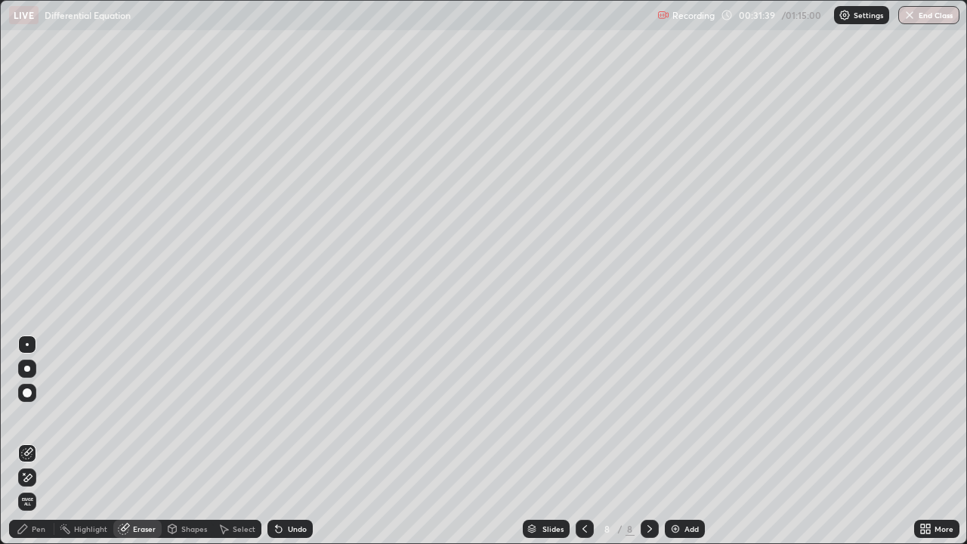
click at [36, 441] on div "Pen" at bounding box center [31, 529] width 45 height 18
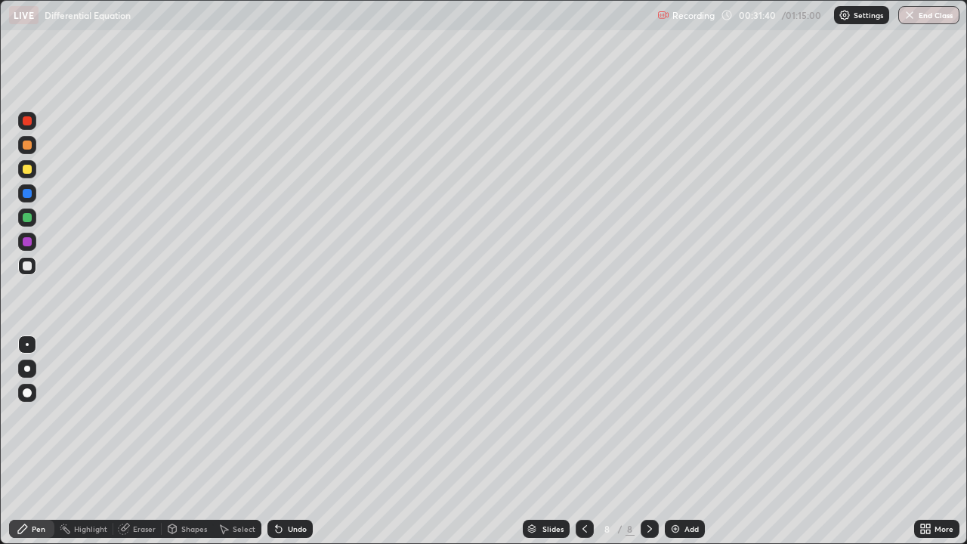
click at [31, 265] on div at bounding box center [27, 265] width 9 height 9
click at [29, 267] on div at bounding box center [27, 265] width 9 height 9
click at [129, 441] on icon at bounding box center [124, 529] width 12 height 12
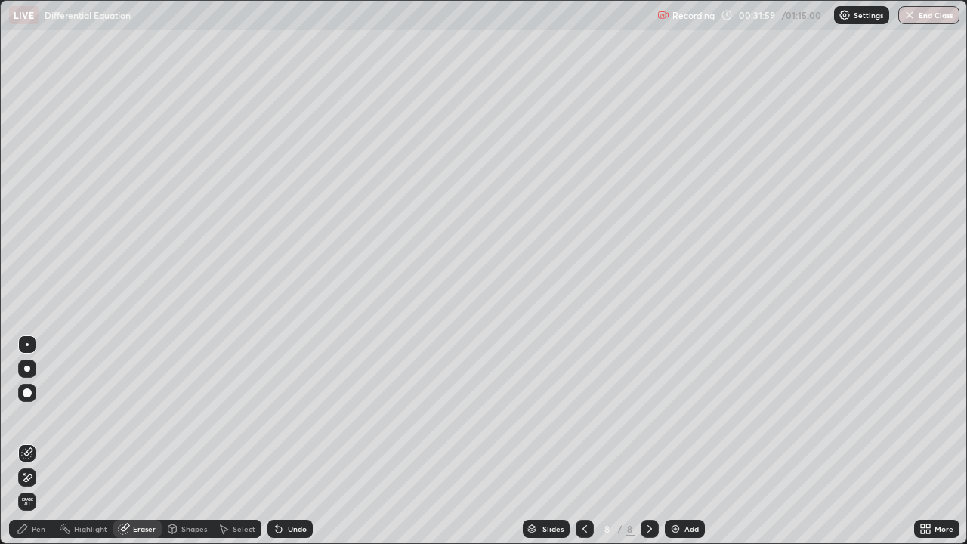
click at [36, 441] on div "Pen" at bounding box center [39, 529] width 14 height 8
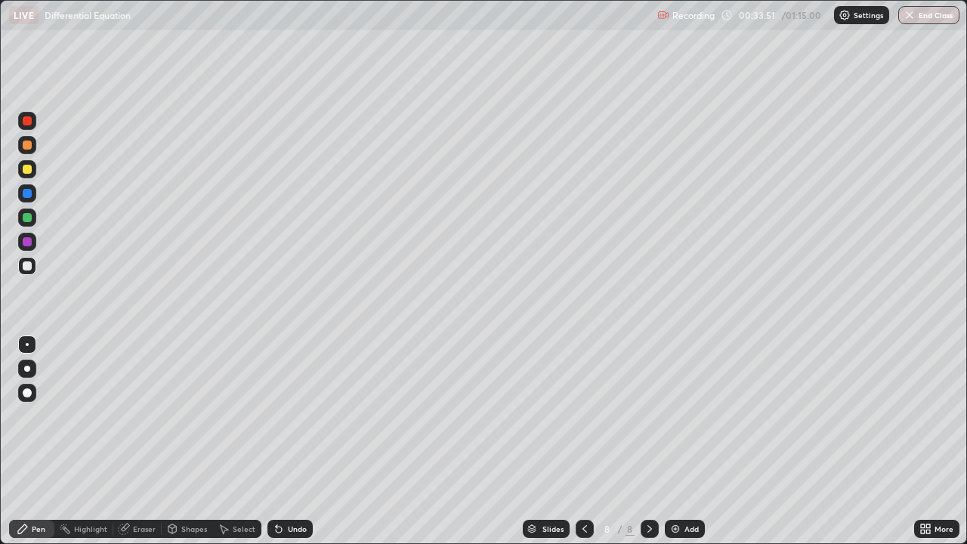
click at [27, 218] on div at bounding box center [27, 217] width 9 height 9
click at [576, 441] on div at bounding box center [585, 529] width 18 height 30
click at [647, 441] on icon at bounding box center [650, 529] width 12 height 12
click at [648, 441] on icon at bounding box center [650, 529] width 12 height 12
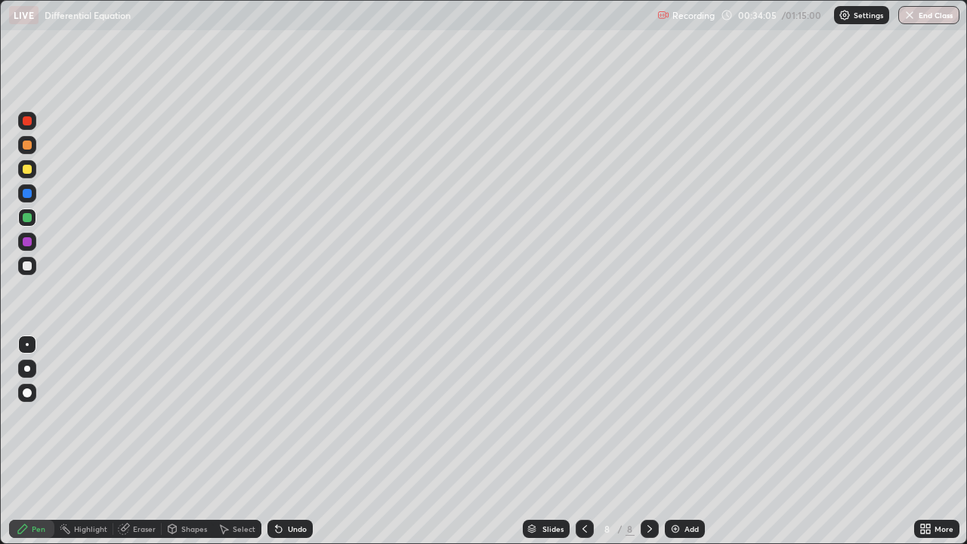
click at [576, 441] on div at bounding box center [585, 529] width 18 height 30
click at [649, 441] on icon at bounding box center [649, 529] width 5 height 8
click at [147, 441] on div "Eraser" at bounding box center [144, 529] width 23 height 8
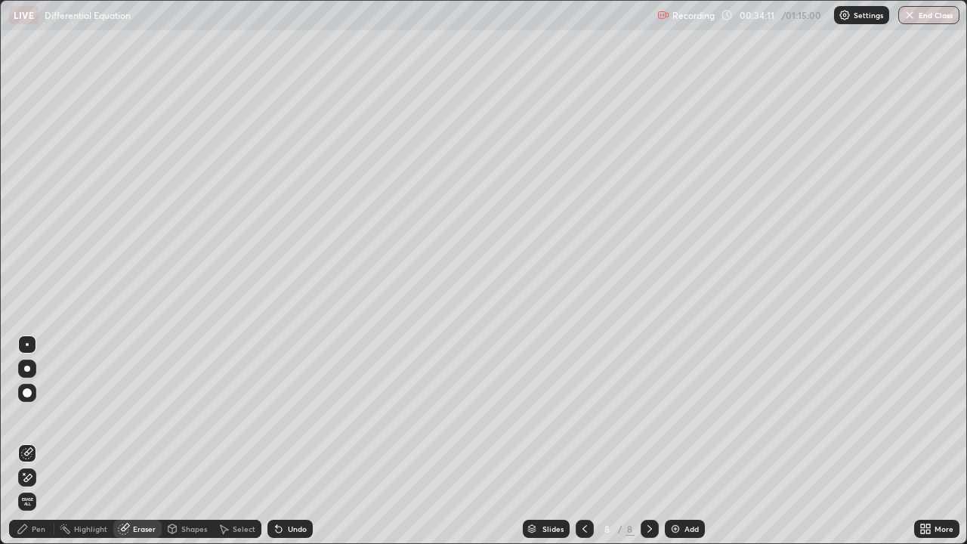
click at [45, 441] on div "Pen" at bounding box center [39, 529] width 14 height 8
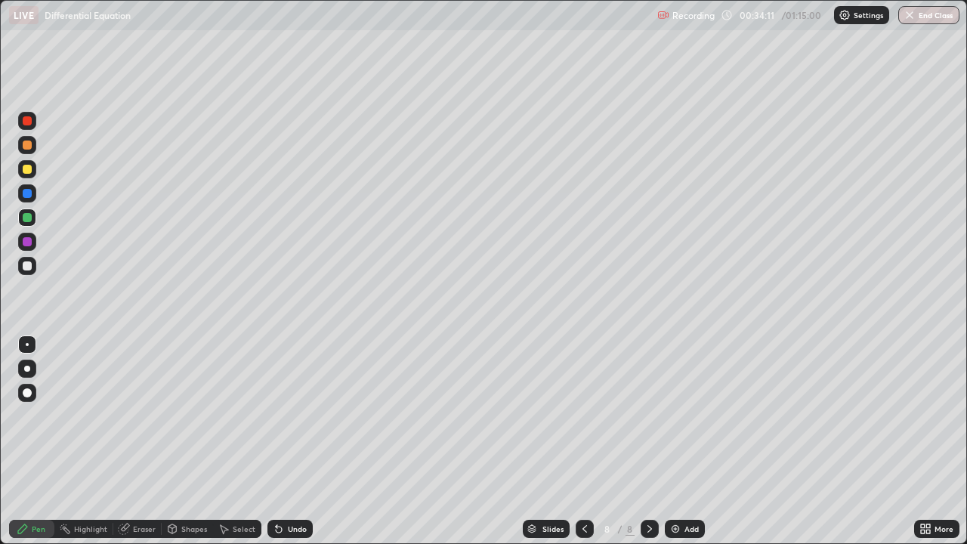
click at [34, 243] on div at bounding box center [27, 242] width 18 height 18
click at [143, 441] on div "Eraser" at bounding box center [144, 529] width 23 height 8
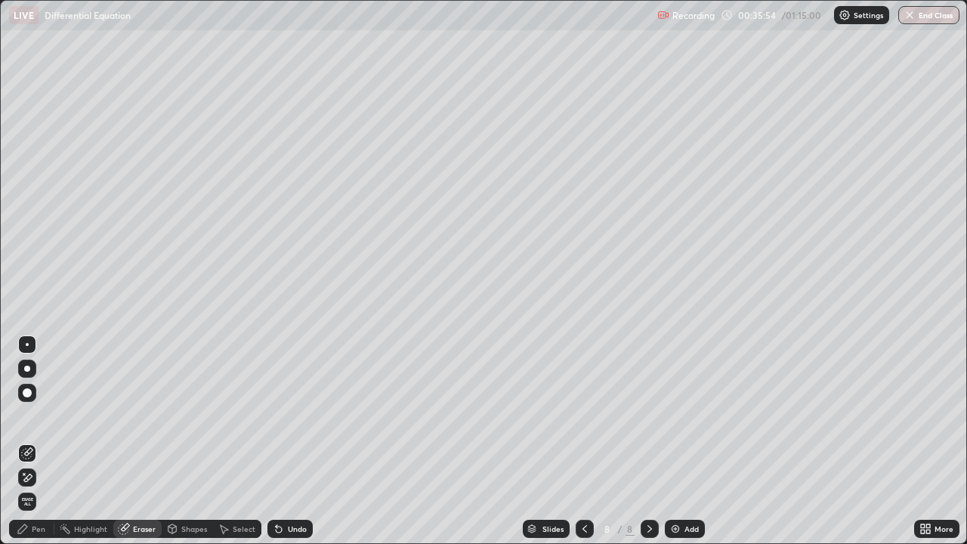
click at [36, 441] on div "Pen" at bounding box center [39, 529] width 14 height 8
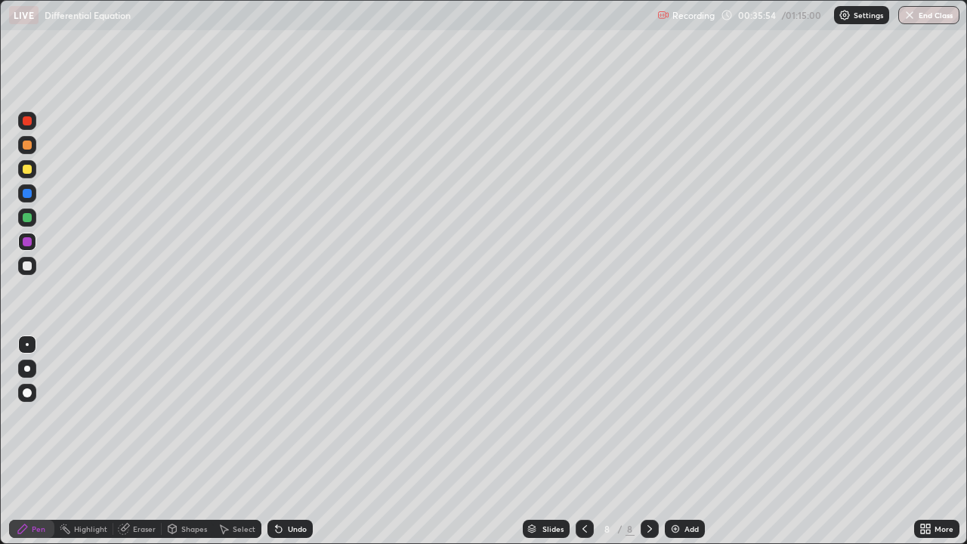
click at [34, 264] on div at bounding box center [27, 266] width 18 height 18
click at [681, 441] on div "Add" at bounding box center [685, 529] width 40 height 18
click at [26, 268] on div at bounding box center [27, 265] width 9 height 9
click at [26, 267] on div at bounding box center [27, 265] width 9 height 9
click at [26, 220] on div at bounding box center [27, 217] width 9 height 9
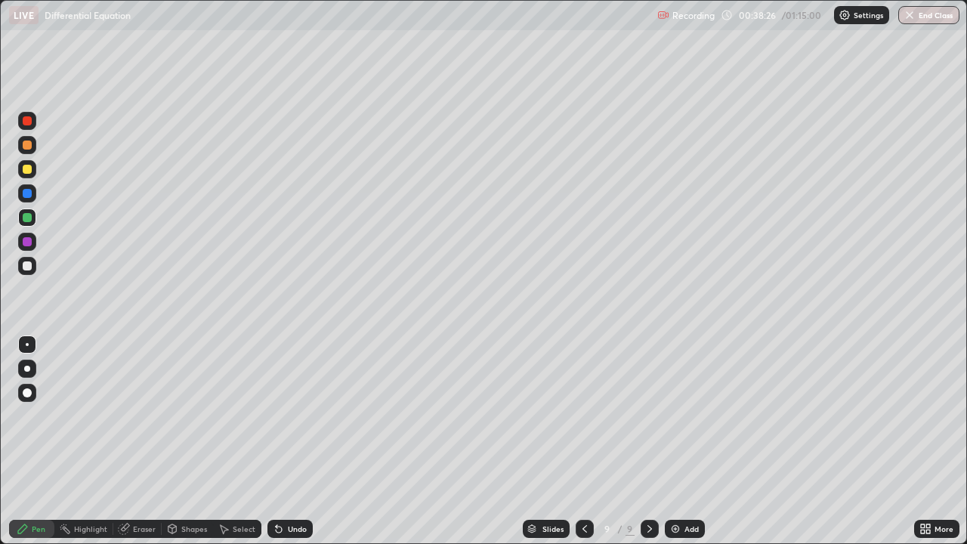
click at [23, 262] on div at bounding box center [27, 265] width 9 height 9
click at [138, 441] on div "Eraser" at bounding box center [137, 529] width 48 height 18
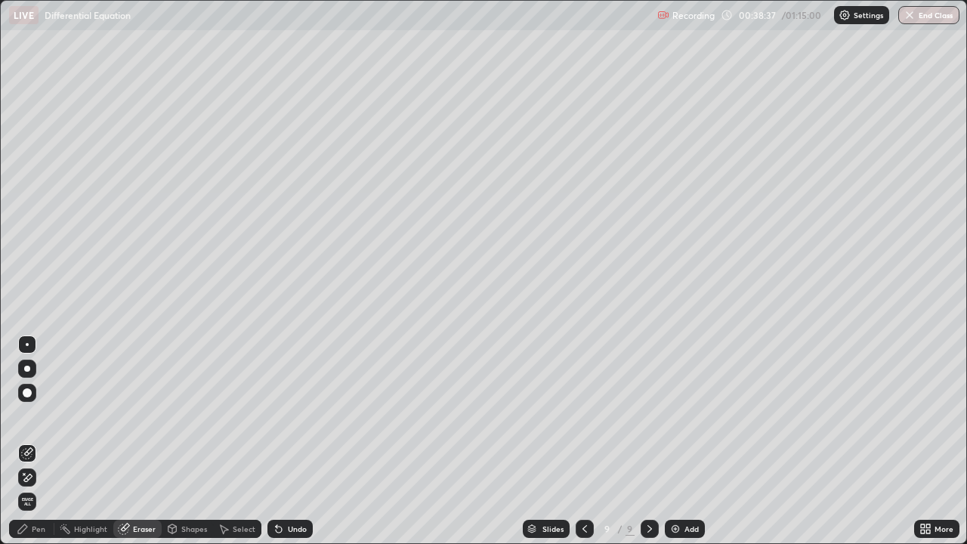
click at [40, 441] on div "Pen" at bounding box center [31, 529] width 45 height 18
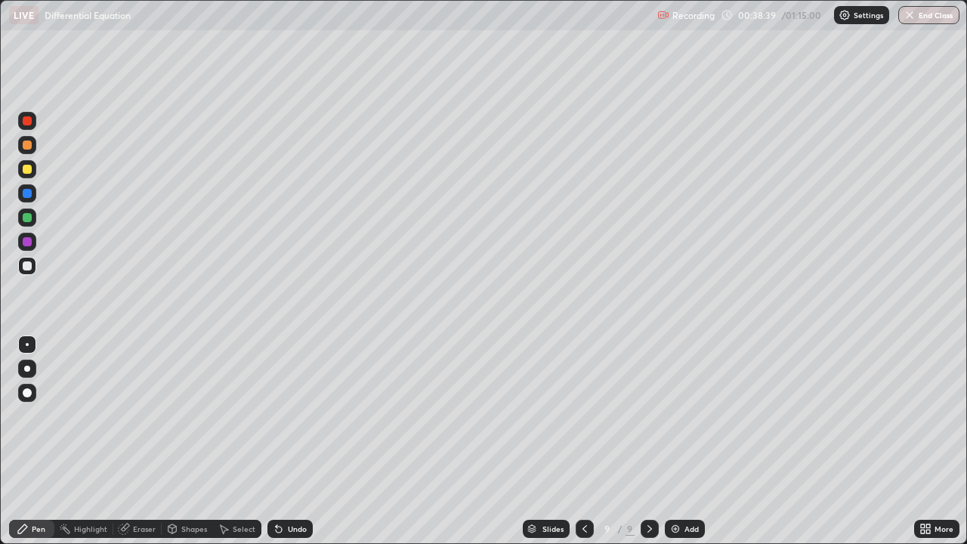
click at [146, 441] on div "Eraser" at bounding box center [137, 529] width 48 height 18
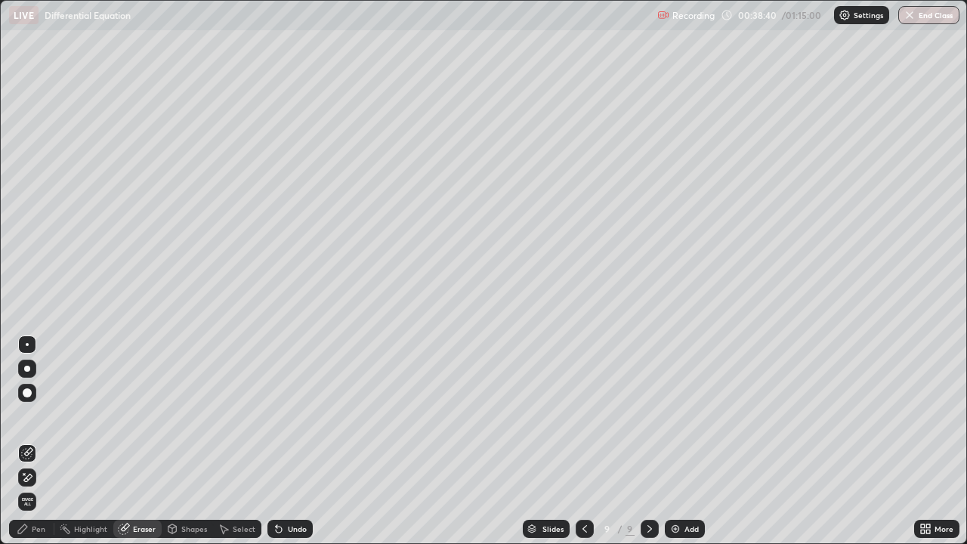
click at [35, 441] on div "Pen" at bounding box center [31, 529] width 45 height 18
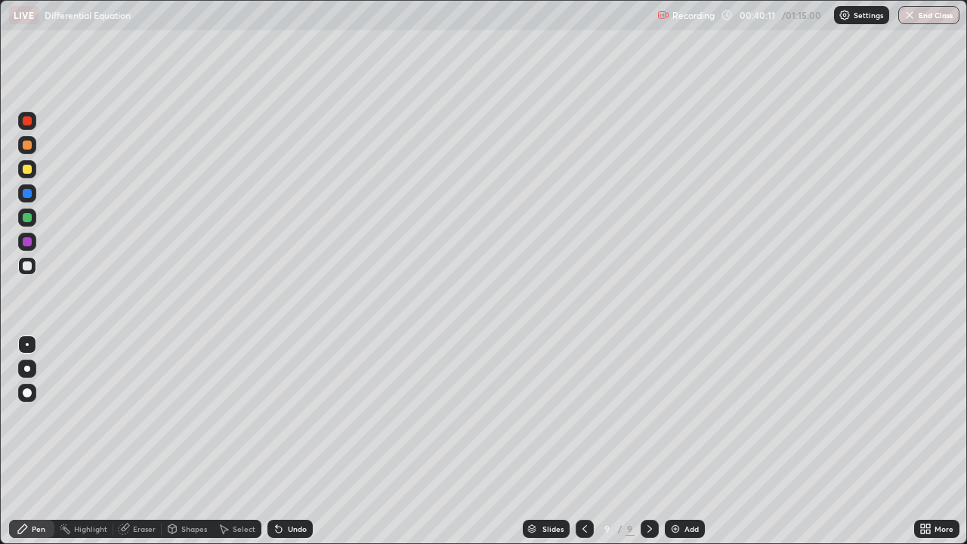
click at [144, 441] on div "Eraser" at bounding box center [144, 529] width 23 height 8
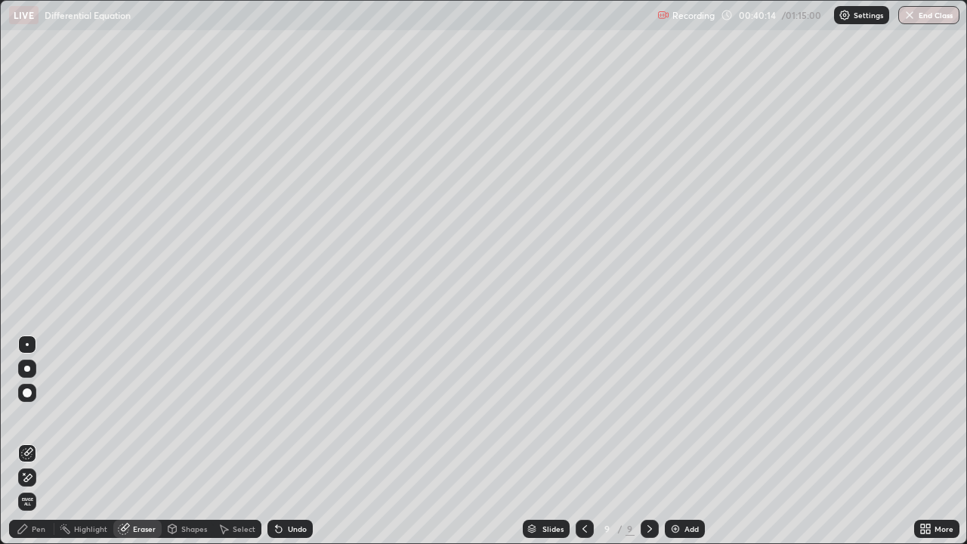
click at [46, 441] on div "Pen" at bounding box center [31, 529] width 45 height 18
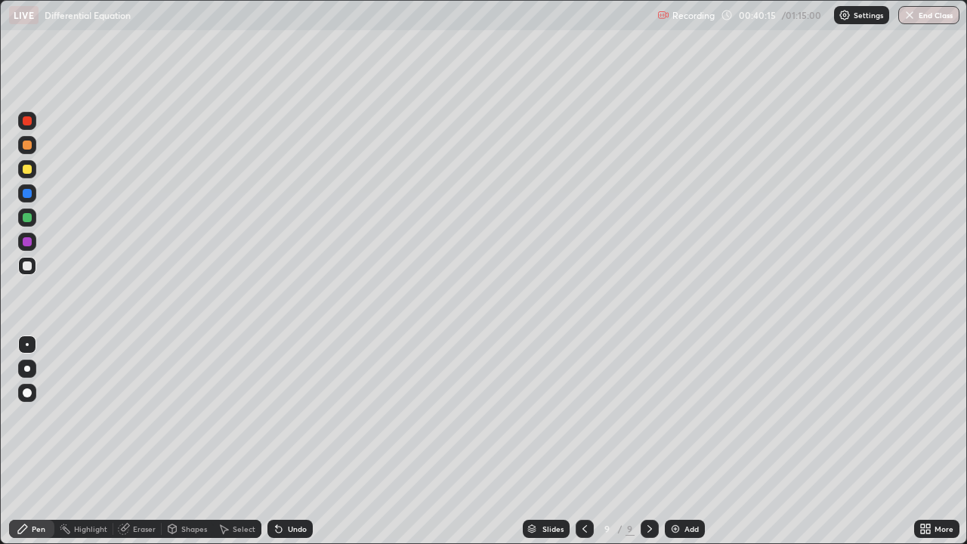
click at [34, 267] on div at bounding box center [27, 266] width 18 height 18
click at [153, 441] on div "Eraser" at bounding box center [144, 529] width 23 height 8
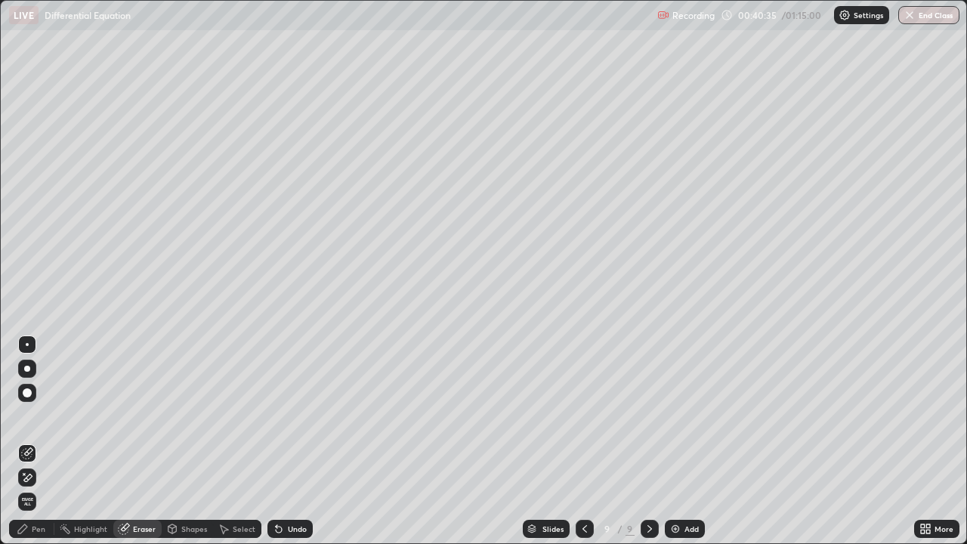
click at [41, 441] on div "Pen" at bounding box center [39, 529] width 14 height 8
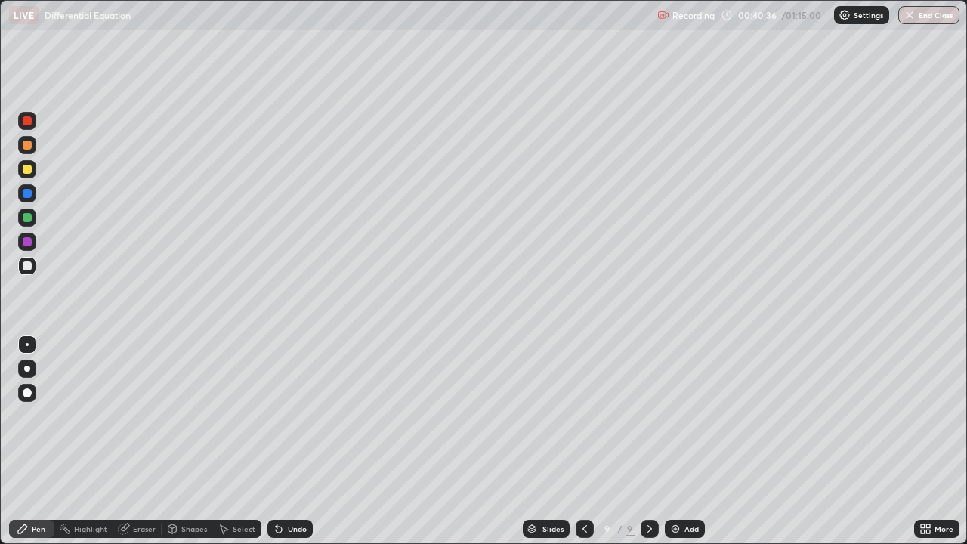
click at [30, 266] on div at bounding box center [27, 265] width 9 height 9
click at [26, 272] on div at bounding box center [27, 266] width 18 height 18
click at [152, 441] on div "Eraser" at bounding box center [144, 529] width 23 height 8
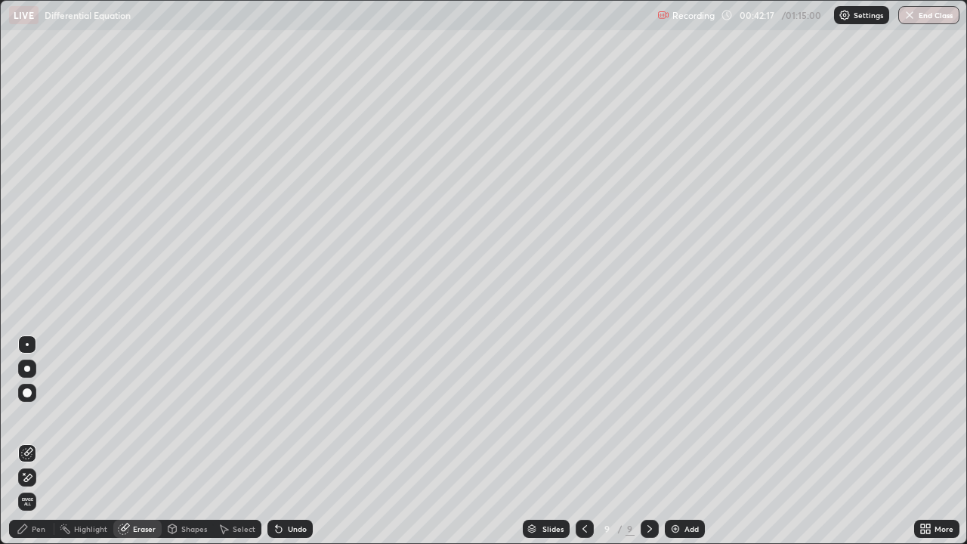
click at [41, 441] on div "Pen" at bounding box center [39, 529] width 14 height 8
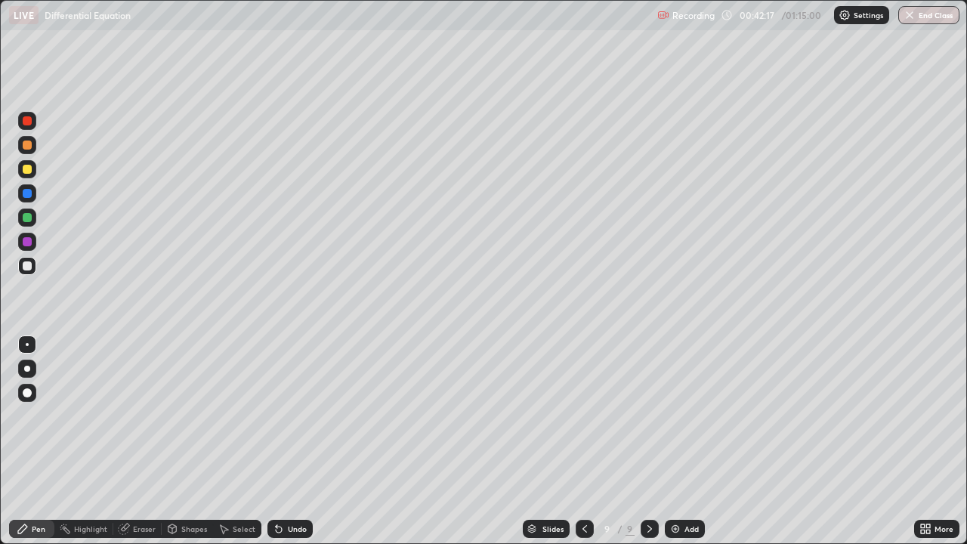
click at [34, 267] on div at bounding box center [27, 266] width 18 height 18
click at [30, 269] on div at bounding box center [27, 265] width 9 height 9
click at [676, 441] on img at bounding box center [675, 529] width 12 height 12
click at [584, 441] on icon at bounding box center [584, 529] width 12 height 12
click at [648, 441] on icon at bounding box center [650, 529] width 12 height 12
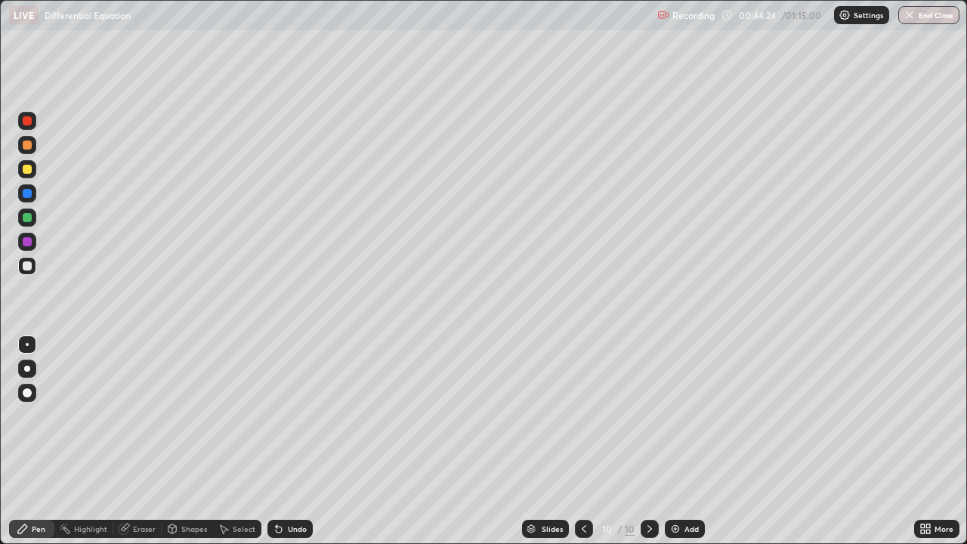
click at [28, 266] on div at bounding box center [27, 265] width 9 height 9
click at [29, 168] on div at bounding box center [27, 169] width 9 height 9
click at [33, 273] on div at bounding box center [27, 266] width 18 height 18
click at [141, 441] on div "Eraser" at bounding box center [137, 529] width 48 height 18
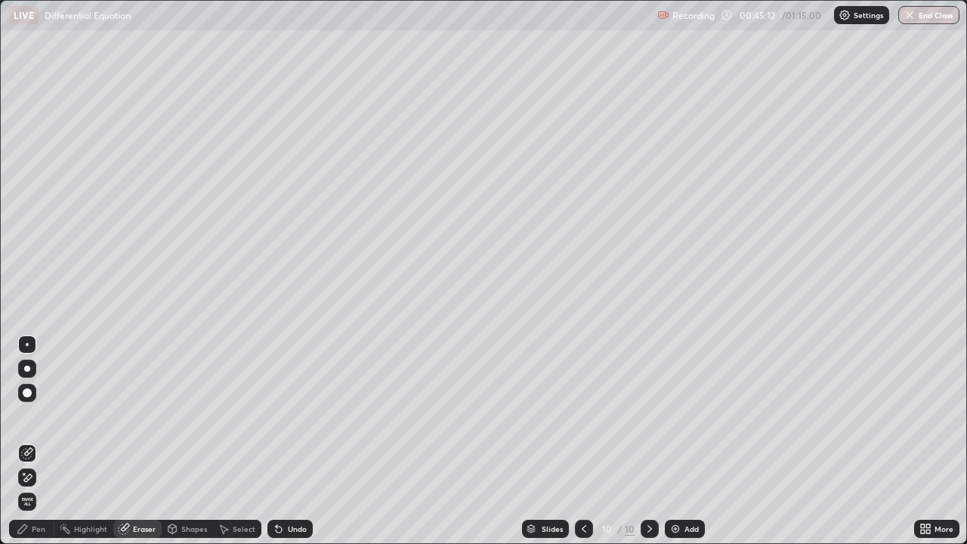
click at [31, 441] on div "Pen" at bounding box center [31, 529] width 45 height 18
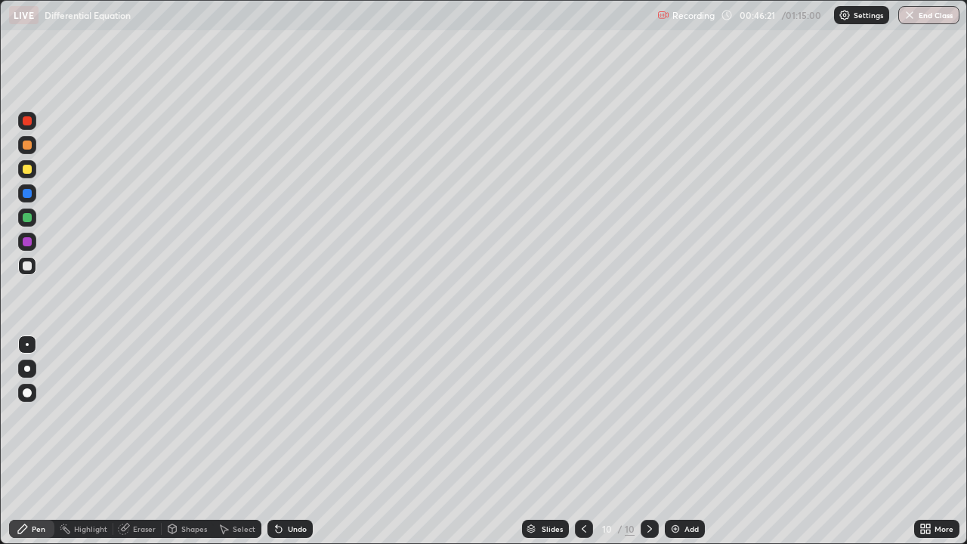
click at [150, 441] on div "Eraser" at bounding box center [137, 529] width 48 height 18
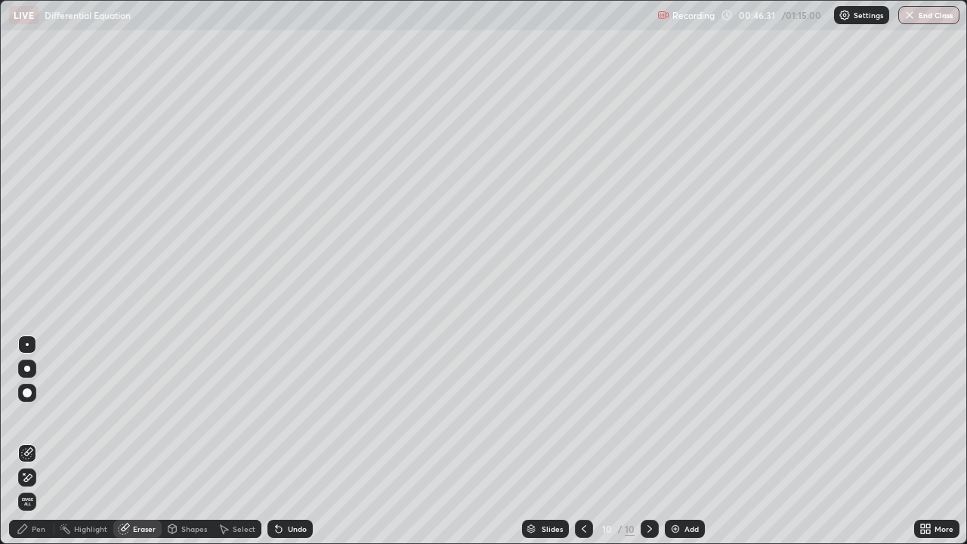
click at [38, 441] on div "Pen" at bounding box center [39, 529] width 14 height 8
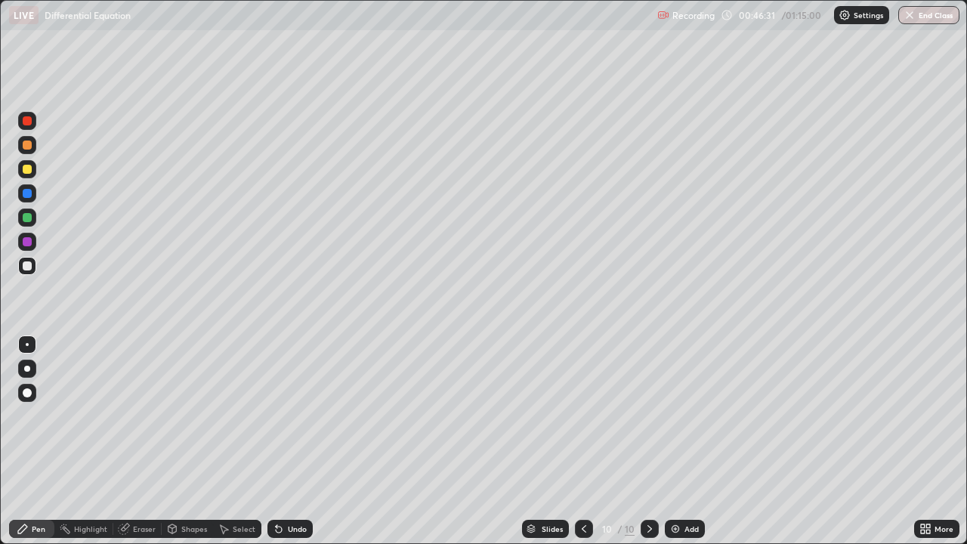
click at [34, 270] on div at bounding box center [27, 266] width 18 height 18
click at [147, 441] on div "Eraser" at bounding box center [144, 529] width 23 height 8
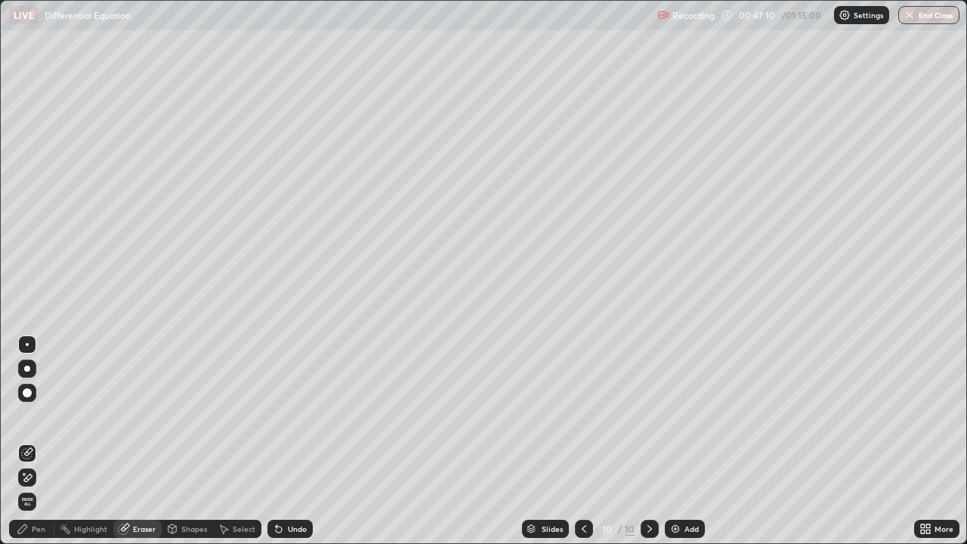
click at [41, 441] on div "Pen" at bounding box center [39, 529] width 14 height 8
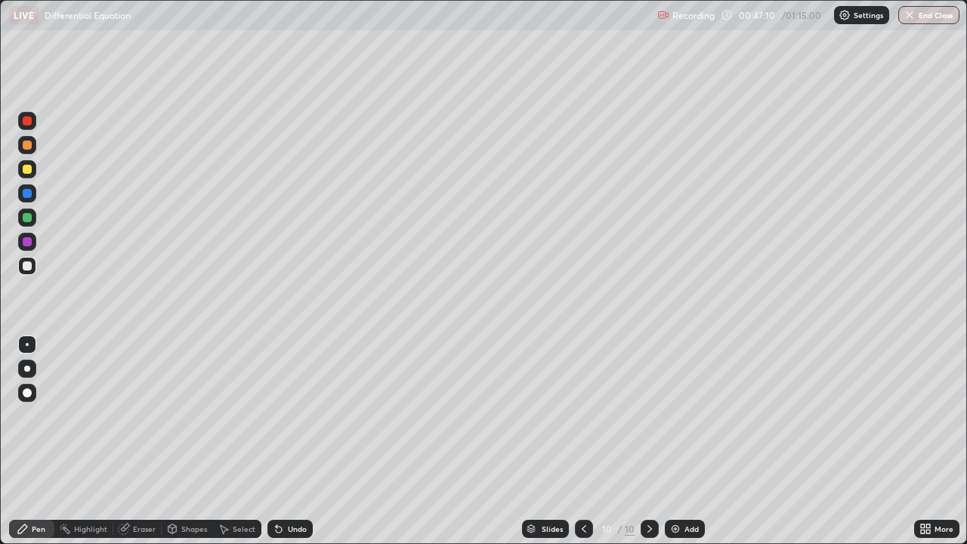
click at [34, 170] on div at bounding box center [27, 169] width 18 height 18
click at [158, 441] on div "Eraser" at bounding box center [137, 529] width 48 height 18
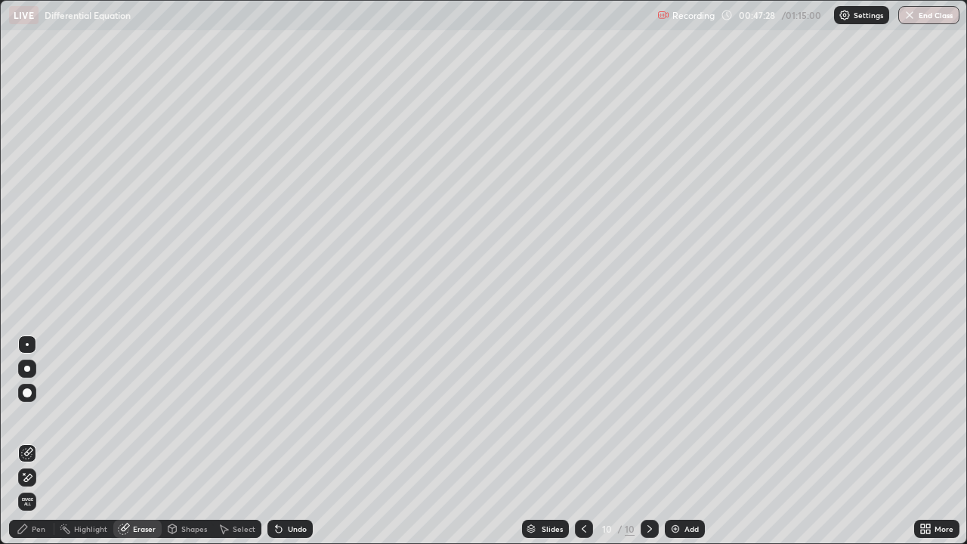
click at [42, 441] on div "Pen" at bounding box center [39, 529] width 14 height 8
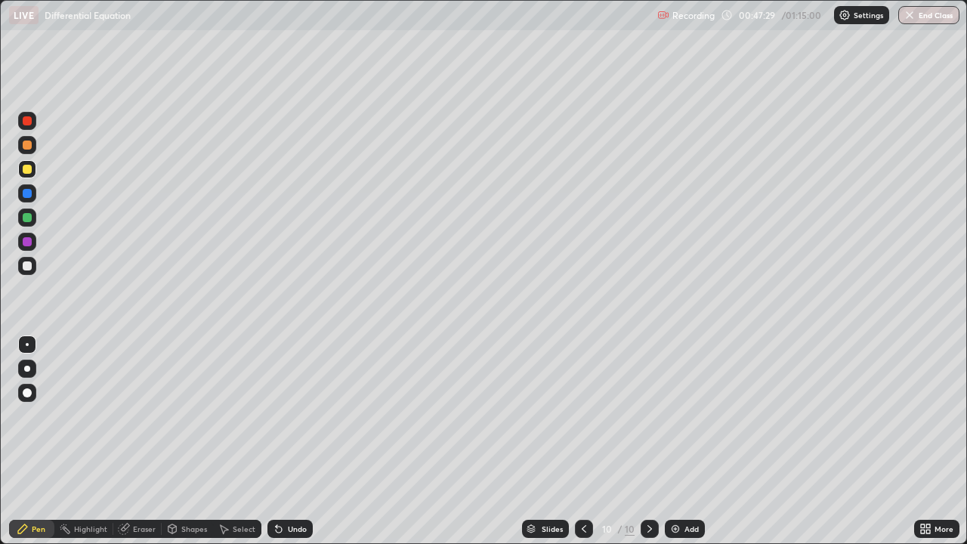
click at [28, 218] on div at bounding box center [27, 217] width 9 height 9
click at [672, 441] on div "Add" at bounding box center [685, 529] width 40 height 18
click at [30, 269] on div at bounding box center [27, 265] width 9 height 9
click at [31, 172] on div at bounding box center [27, 169] width 9 height 9
click at [33, 267] on div at bounding box center [27, 266] width 18 height 18
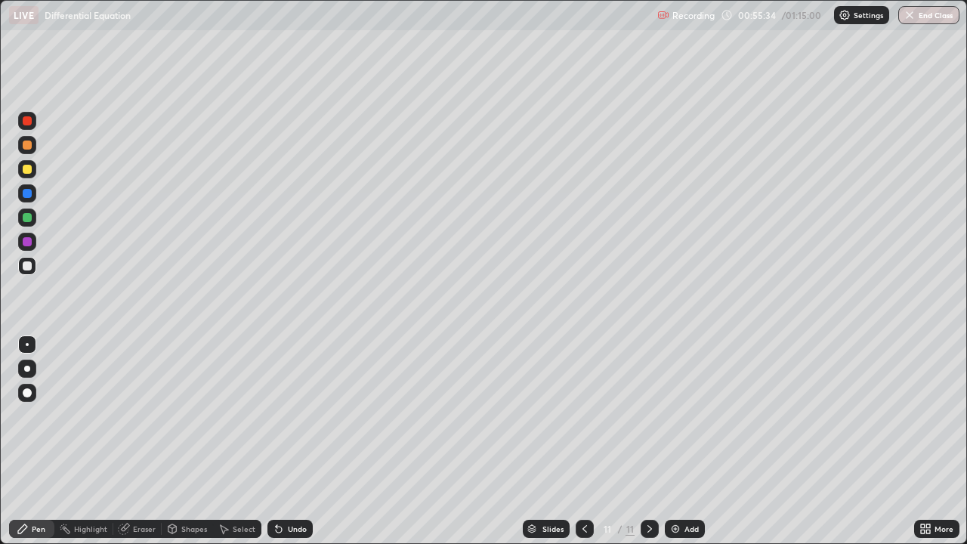
click at [30, 263] on div at bounding box center [27, 265] width 9 height 9
click at [30, 168] on div at bounding box center [27, 169] width 9 height 9
click at [26, 264] on div at bounding box center [27, 265] width 9 height 9
click at [24, 274] on div at bounding box center [27, 266] width 18 height 18
click at [24, 273] on div at bounding box center [27, 266] width 18 height 18
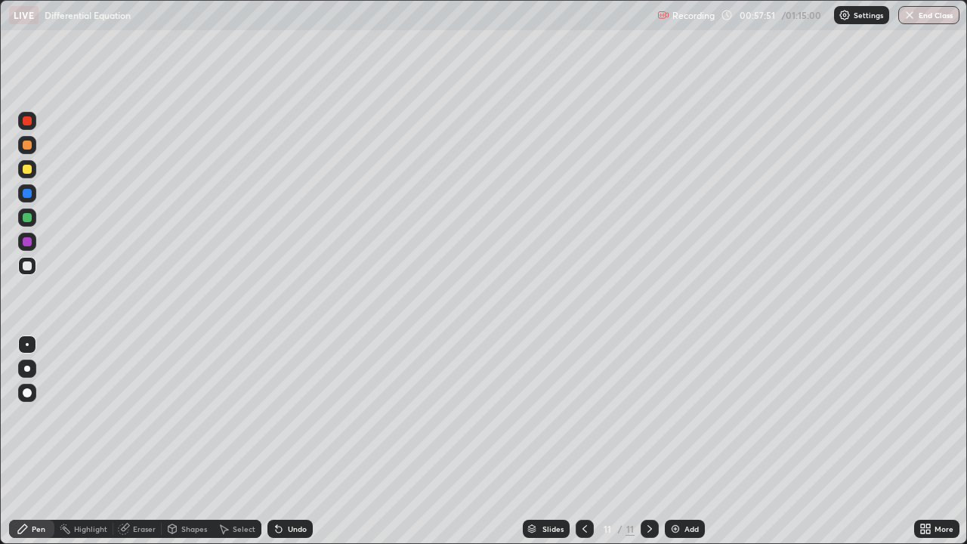
click at [678, 441] on img at bounding box center [675, 529] width 12 height 12
click at [29, 264] on div at bounding box center [27, 265] width 9 height 9
click at [28, 147] on div at bounding box center [27, 145] width 9 height 9
click at [584, 441] on icon at bounding box center [585, 529] width 12 height 12
click at [648, 441] on icon at bounding box center [649, 529] width 5 height 8
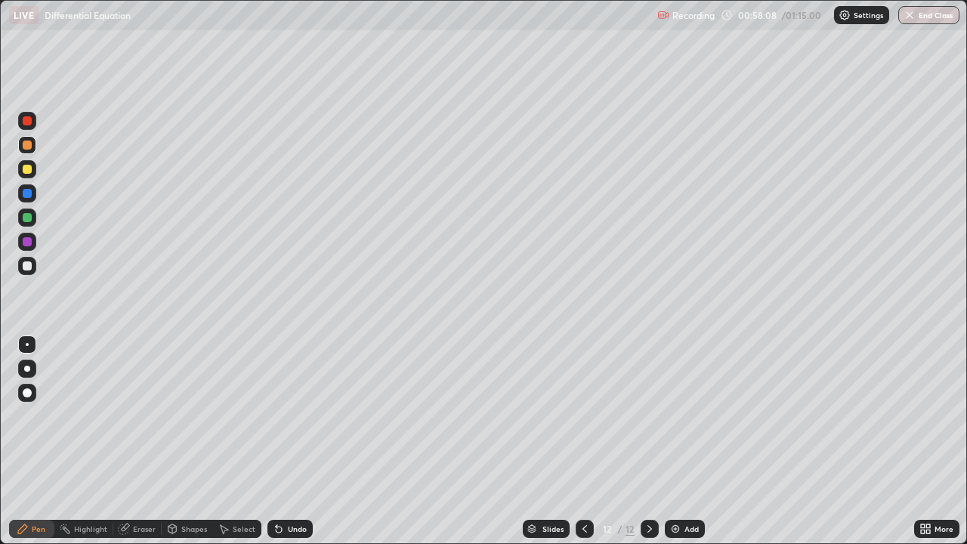
click at [122, 441] on icon at bounding box center [124, 529] width 10 height 10
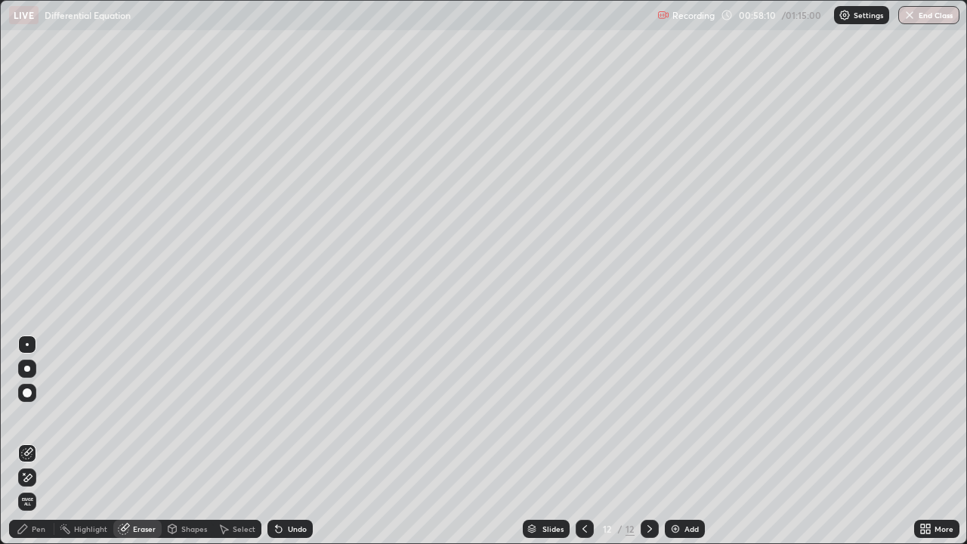
click at [48, 441] on div "Pen" at bounding box center [31, 529] width 45 height 18
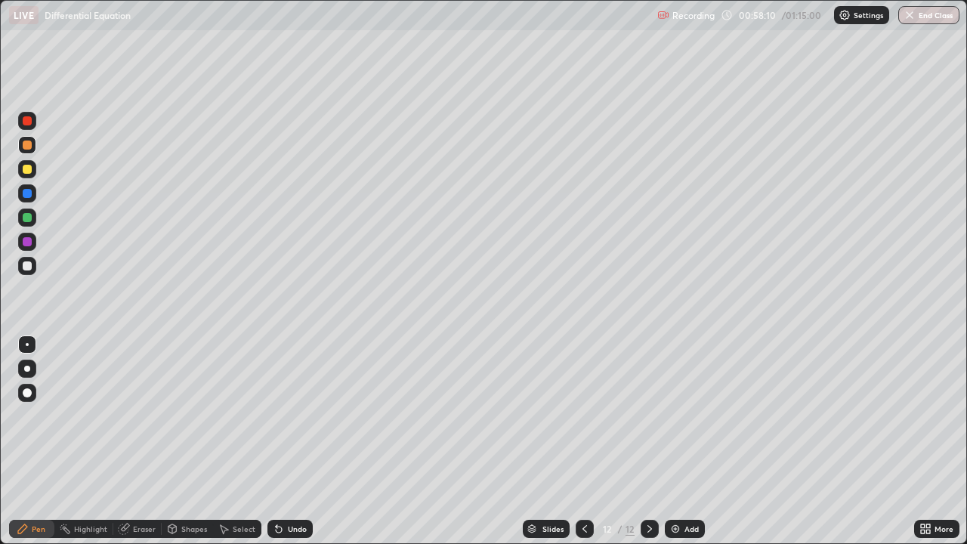
click at [30, 266] on div at bounding box center [27, 265] width 9 height 9
click at [113, 441] on div "Eraser" at bounding box center [137, 529] width 48 height 30
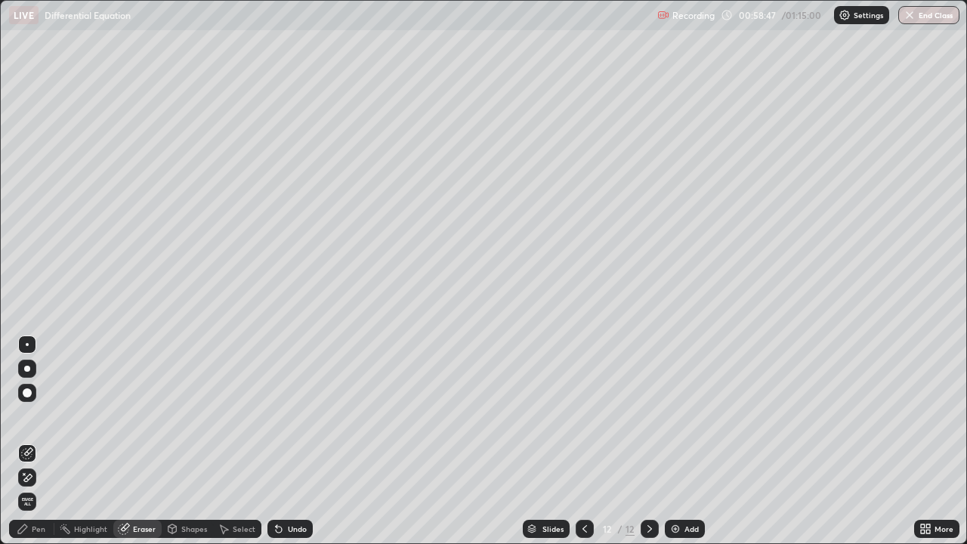
click at [39, 441] on div "Pen" at bounding box center [39, 529] width 14 height 8
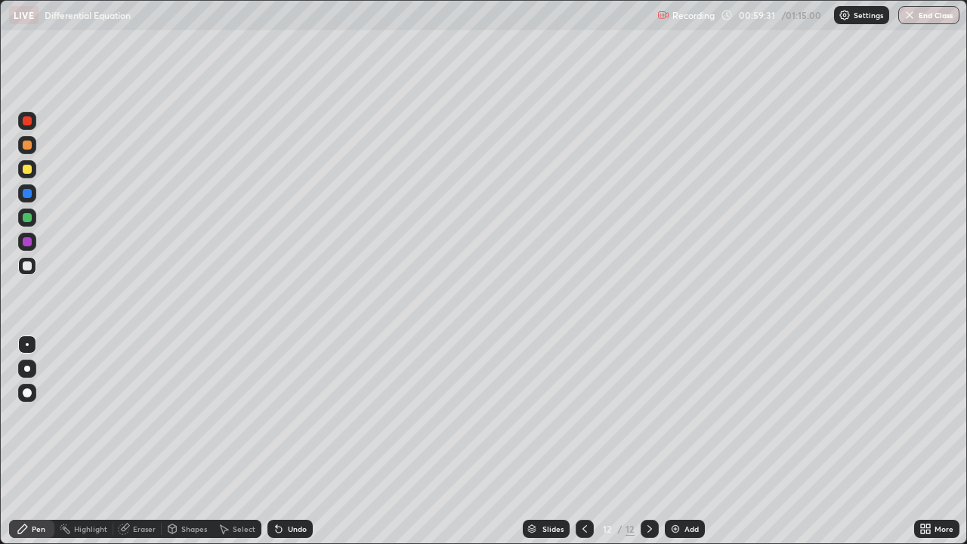
click at [583, 441] on icon at bounding box center [585, 529] width 12 height 12
click at [655, 441] on div at bounding box center [650, 529] width 18 height 18
click at [589, 441] on div at bounding box center [585, 529] width 18 height 18
click at [647, 441] on icon at bounding box center [650, 529] width 12 height 12
click at [144, 441] on div "Eraser" at bounding box center [144, 529] width 23 height 8
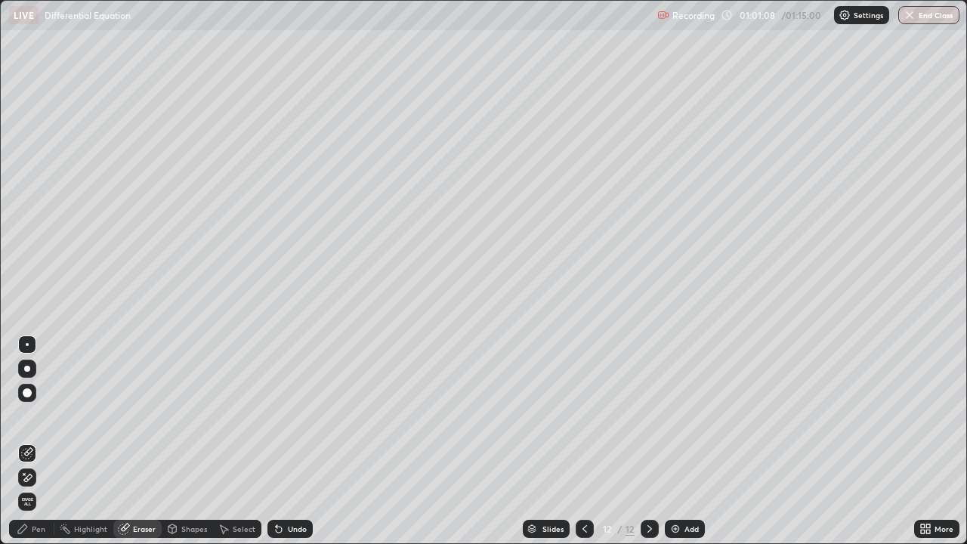
click at [39, 441] on div "Pen" at bounding box center [39, 529] width 14 height 8
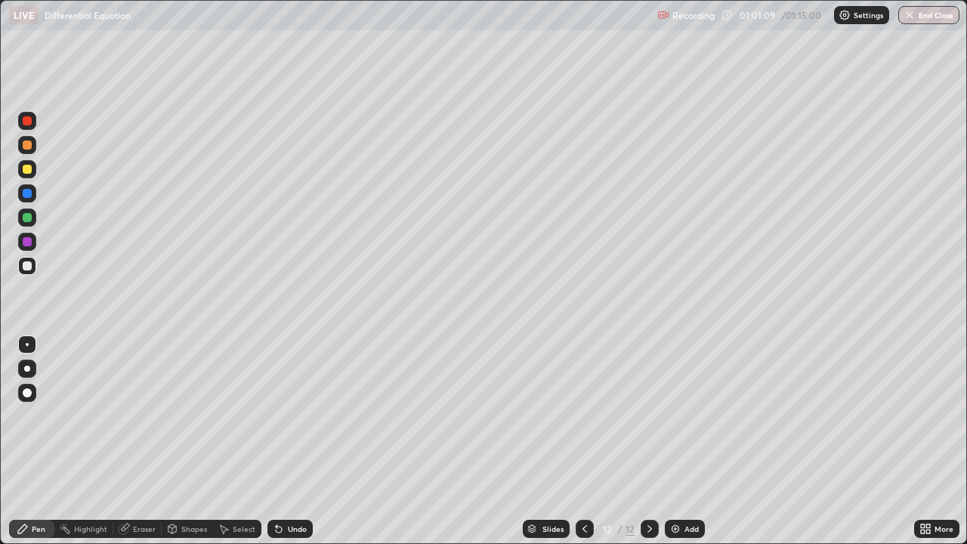
click at [33, 263] on div at bounding box center [27, 266] width 18 height 18
click at [147, 441] on div "Eraser" at bounding box center [144, 529] width 23 height 8
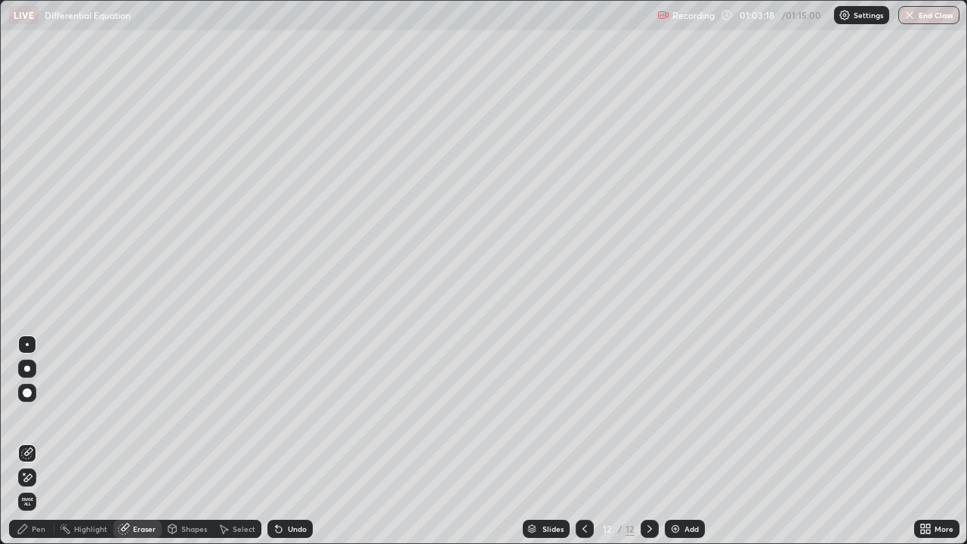
click at [674, 441] on img at bounding box center [675, 529] width 12 height 12
click at [47, 441] on div "Pen" at bounding box center [31, 529] width 45 height 18
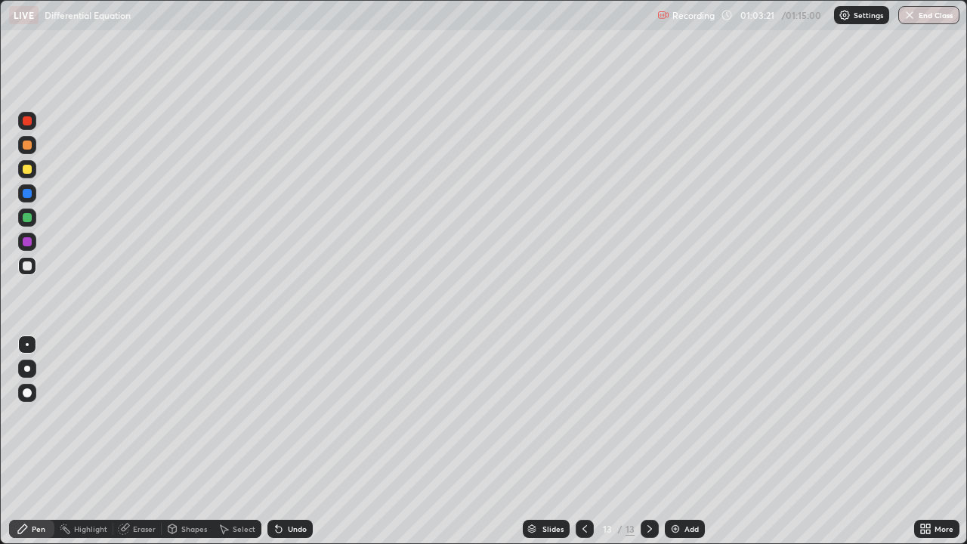
click at [28, 263] on div at bounding box center [27, 265] width 9 height 9
click at [582, 441] on icon at bounding box center [585, 529] width 12 height 12
click at [648, 441] on icon at bounding box center [650, 529] width 12 height 12
click at [145, 441] on div "Eraser" at bounding box center [144, 529] width 23 height 8
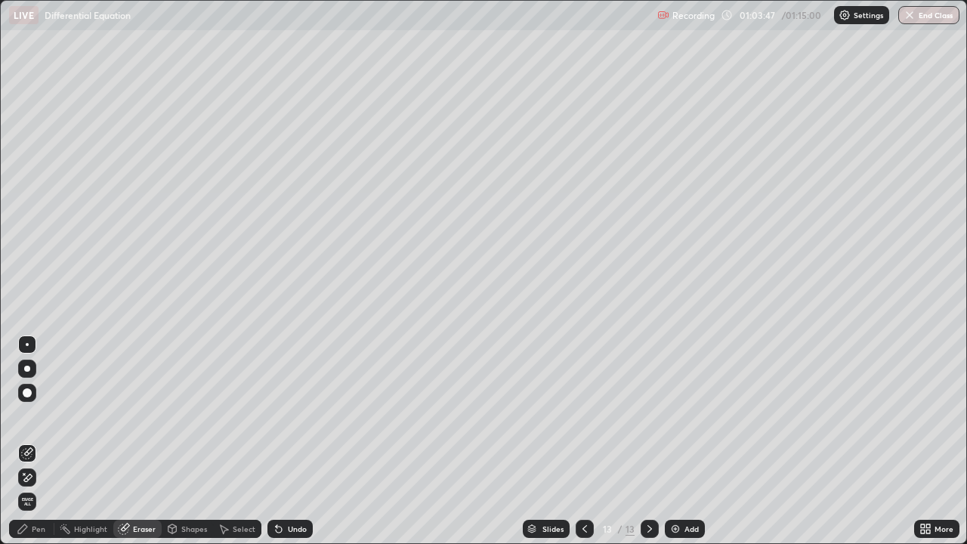
click at [40, 441] on div "Pen" at bounding box center [31, 529] width 45 height 18
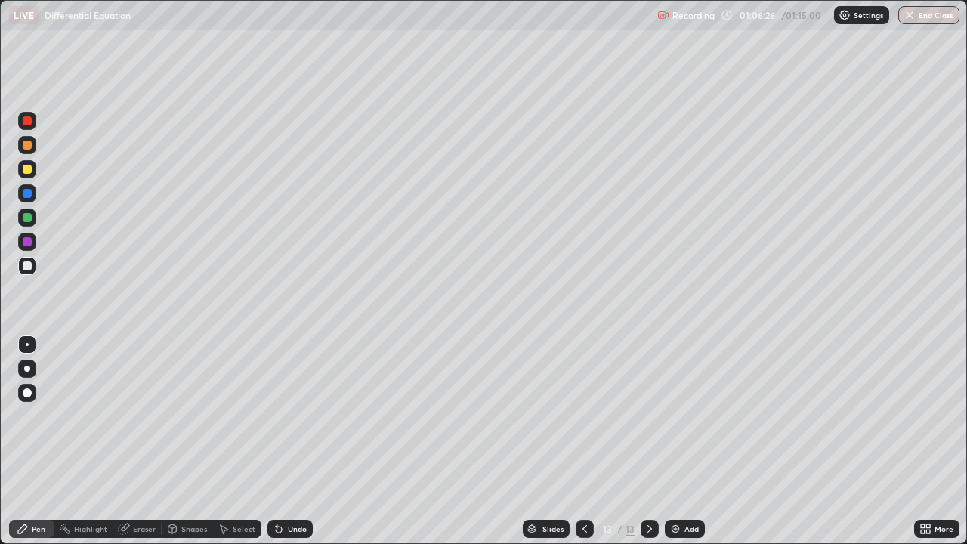
click at [936, 15] on button "End Class" at bounding box center [928, 15] width 61 height 18
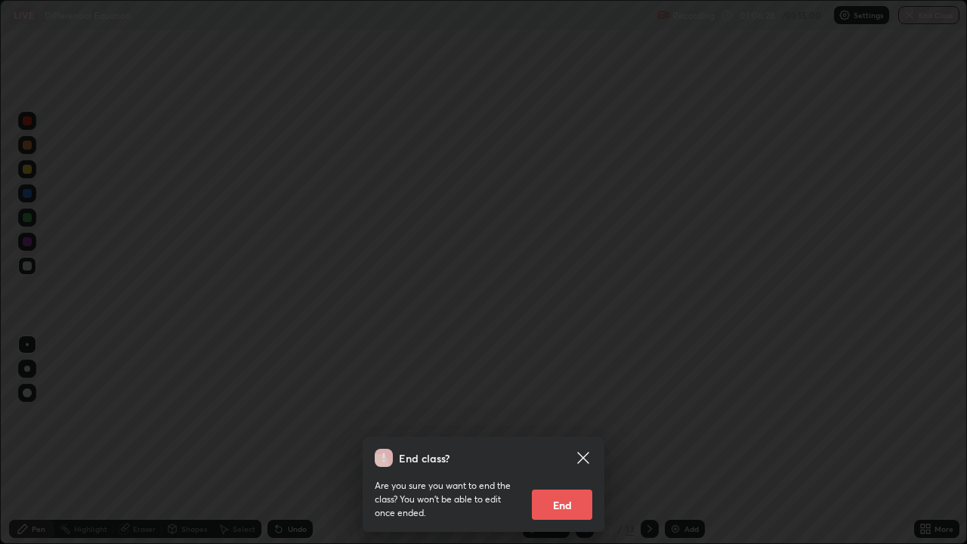
click at [566, 441] on button "End" at bounding box center [562, 505] width 60 height 30
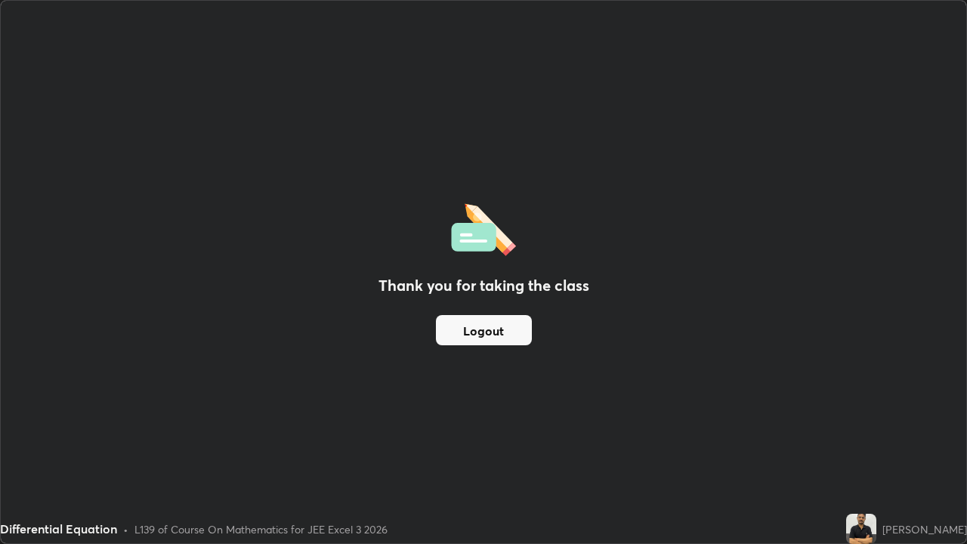
click at [500, 340] on button "Logout" at bounding box center [484, 330] width 96 height 30
click at [503, 337] on button "Logout" at bounding box center [484, 330] width 96 height 30
click at [502, 336] on button "Logout" at bounding box center [484, 330] width 96 height 30
